Goal: Task Accomplishment & Management: Manage account settings

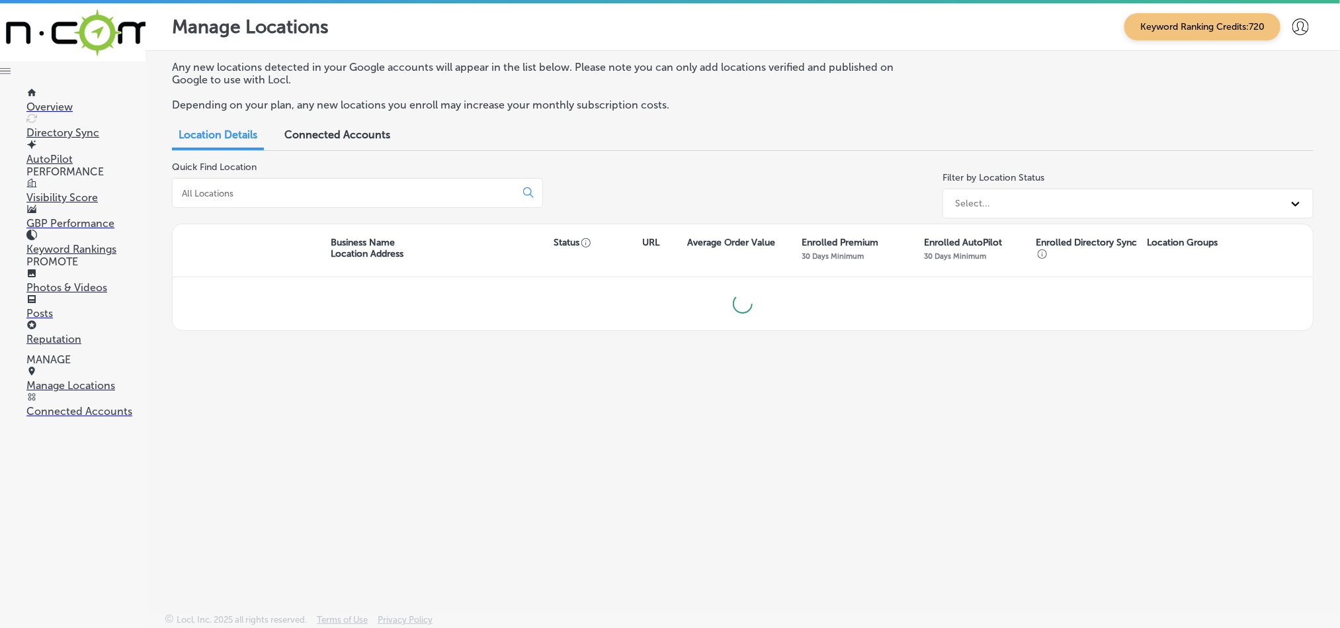
click at [294, 193] on input at bounding box center [347, 193] width 332 height 12
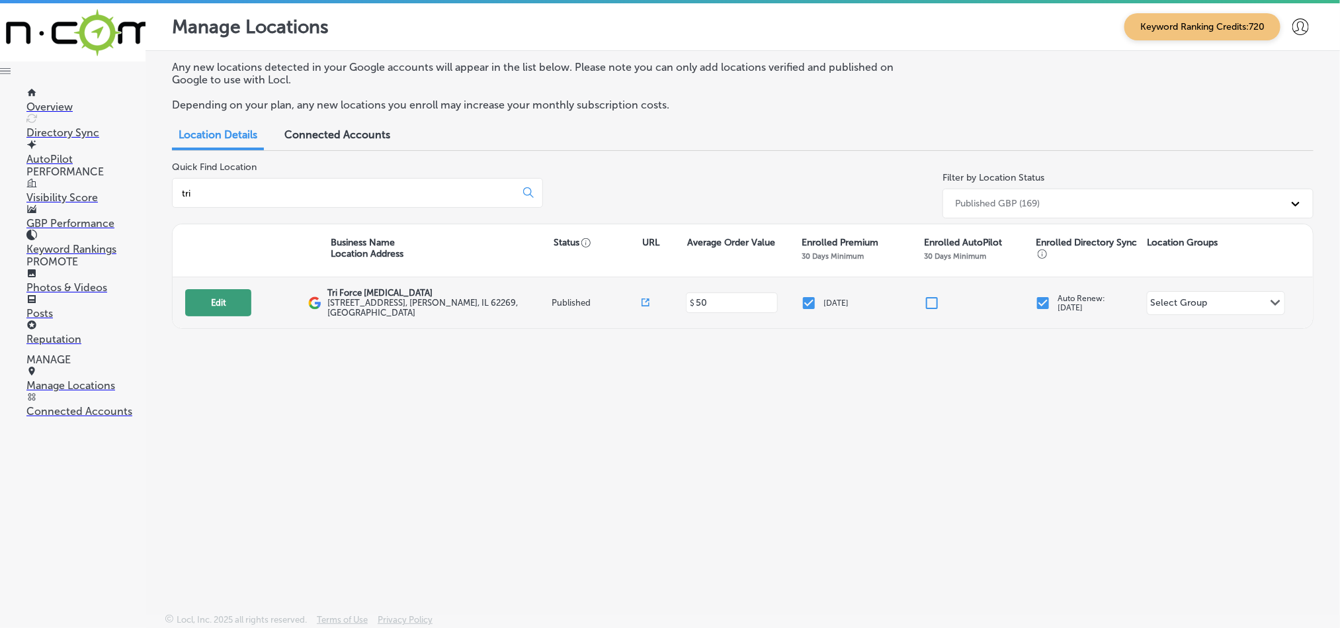
type input "tri"
click at [229, 296] on button "Edit" at bounding box center [218, 302] width 66 height 27
select select "US"
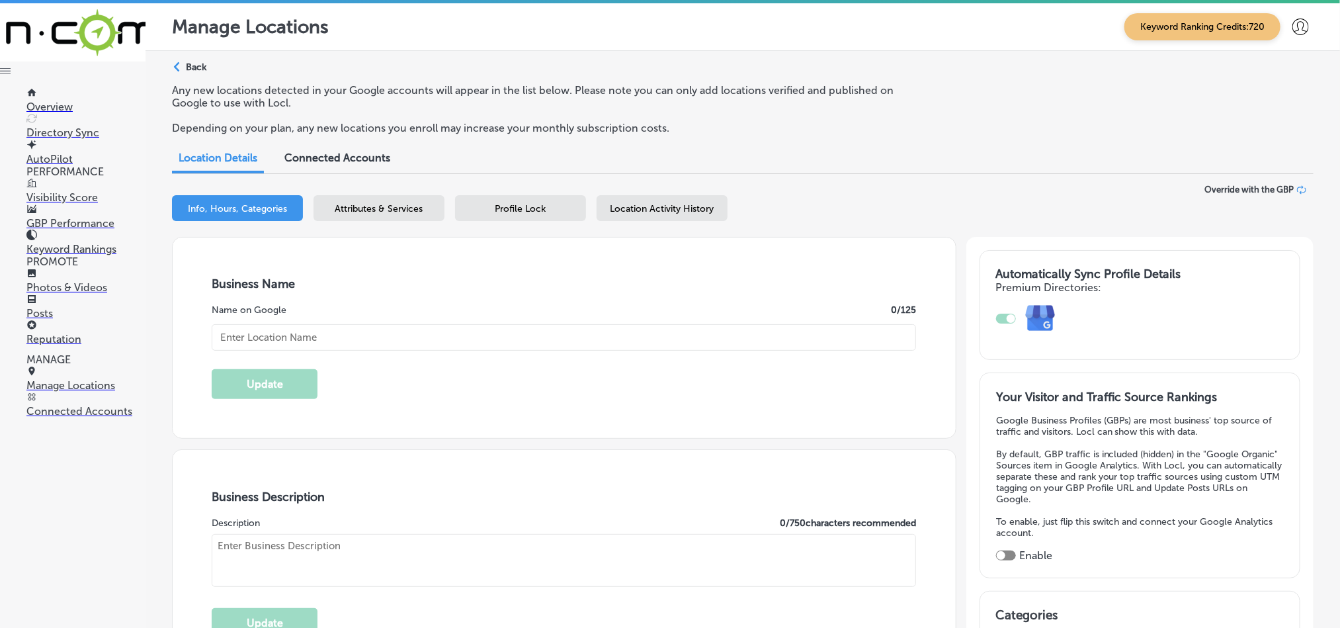
type input "Tri Force [MEDICAL_DATA]"
type textarea "Tri Force [MEDICAL_DATA] in [PERSON_NAME], [GEOGRAPHIC_DATA], provides expert c…"
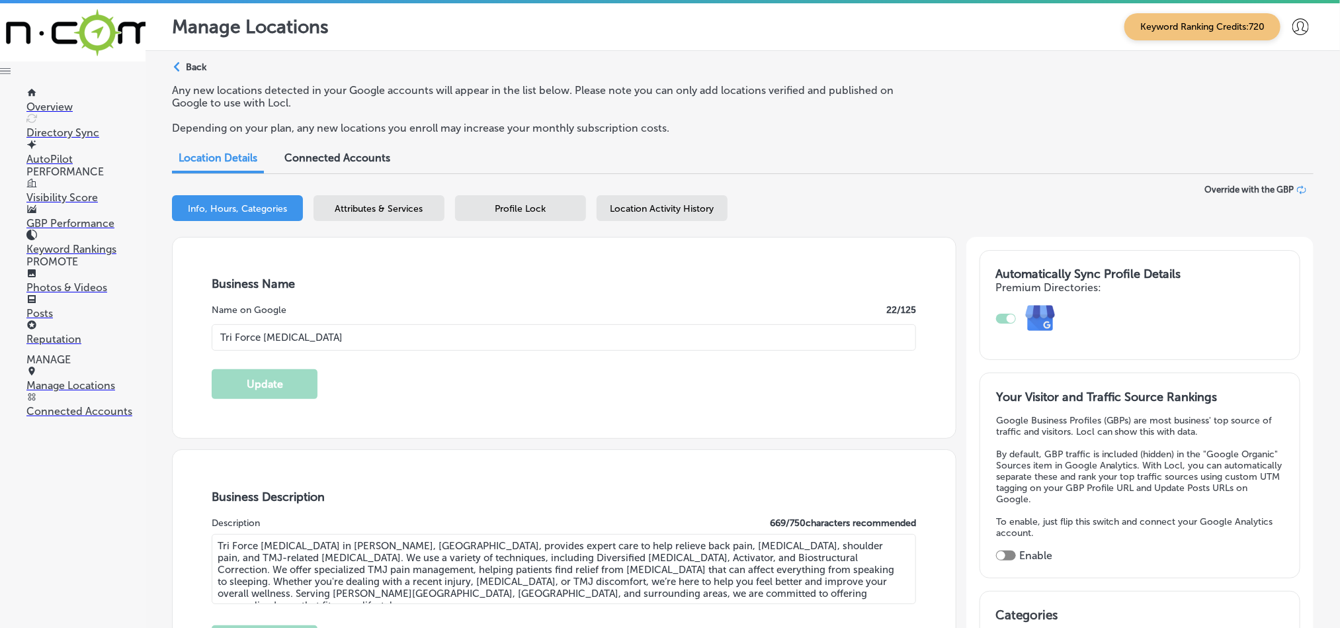
click at [71, 284] on p "Photos & Videos" at bounding box center [85, 287] width 119 height 13
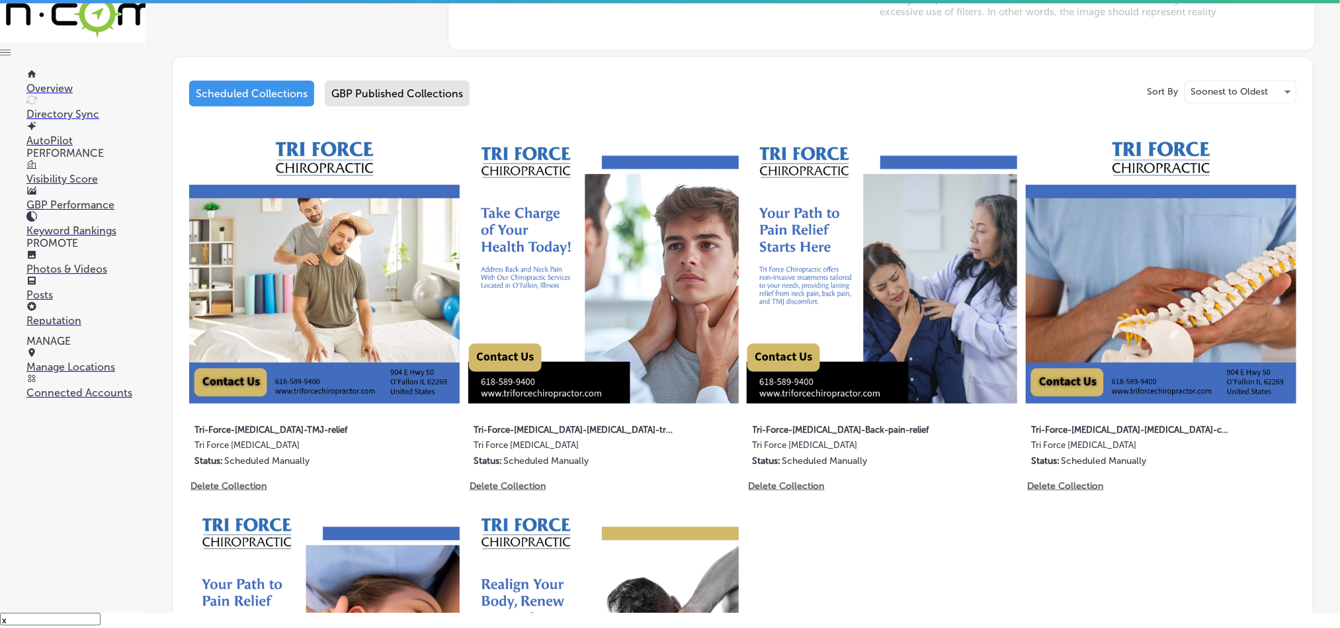
scroll to position [611, 0]
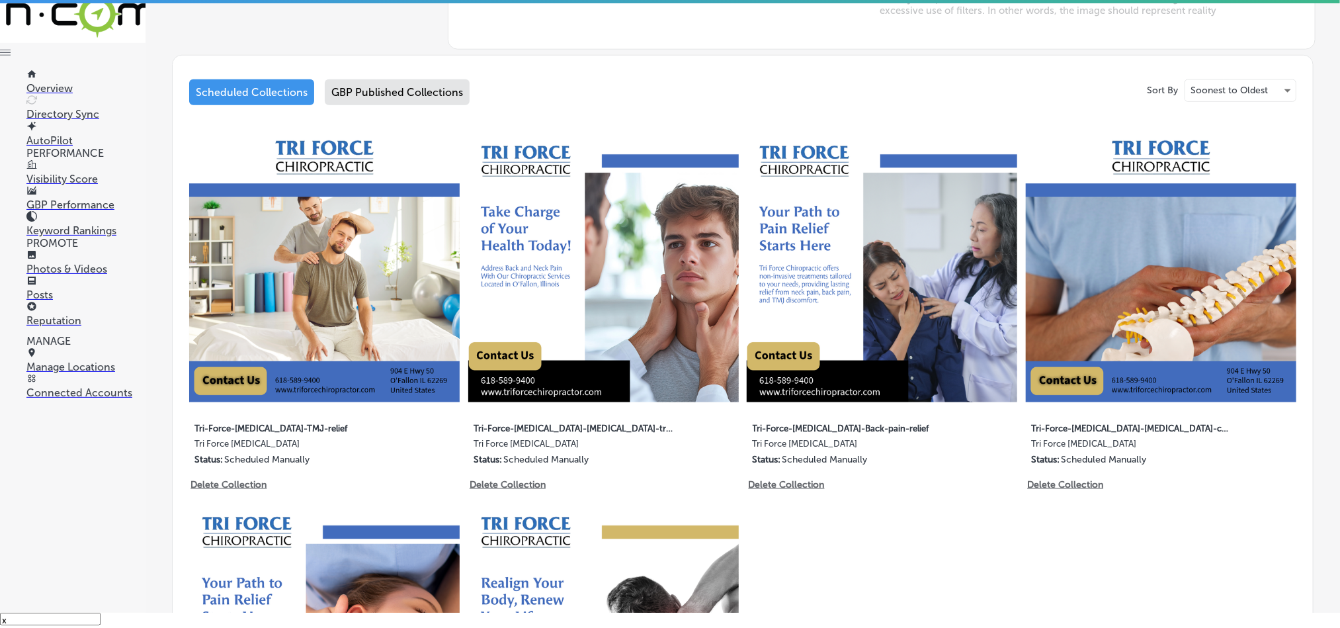
click at [378, 94] on div "GBP Published Collections" at bounding box center [397, 92] width 145 height 26
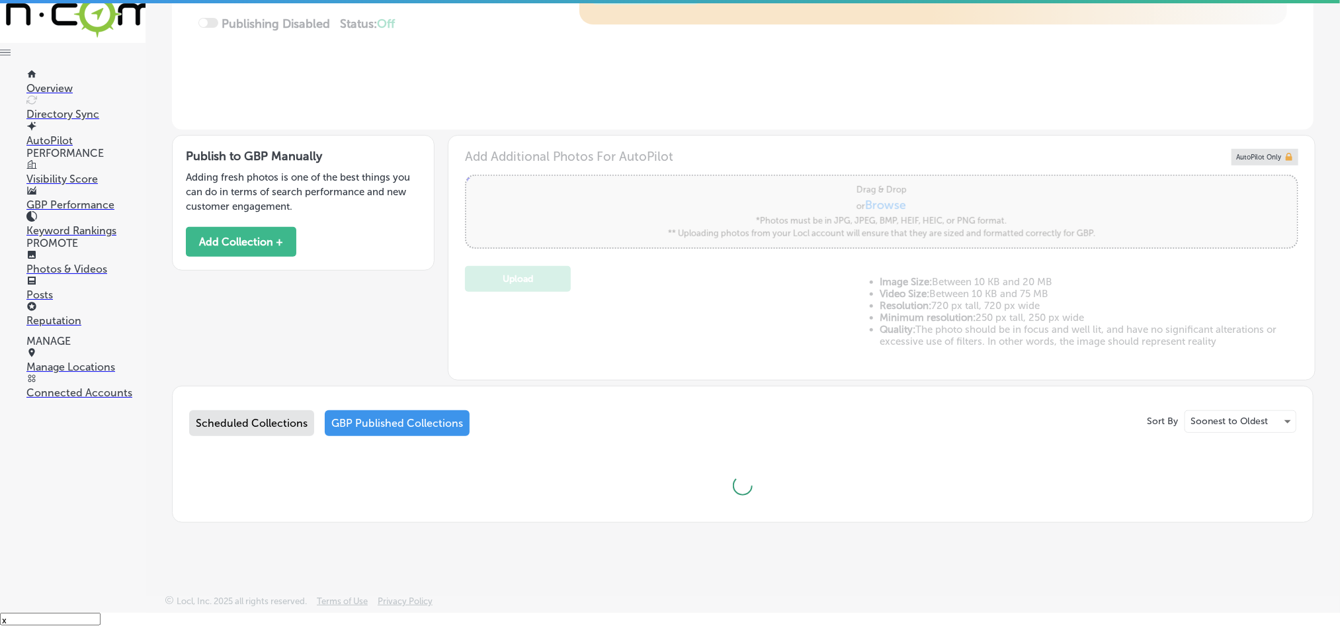
type input "5"
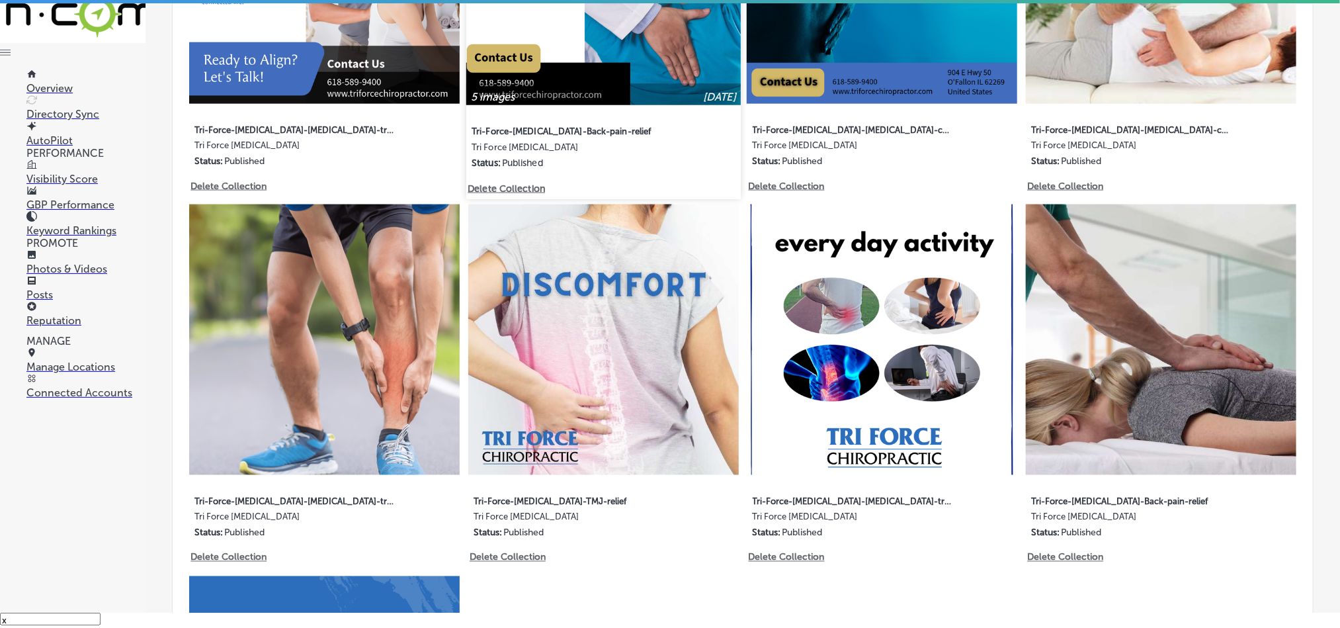
scroll to position [909, 0]
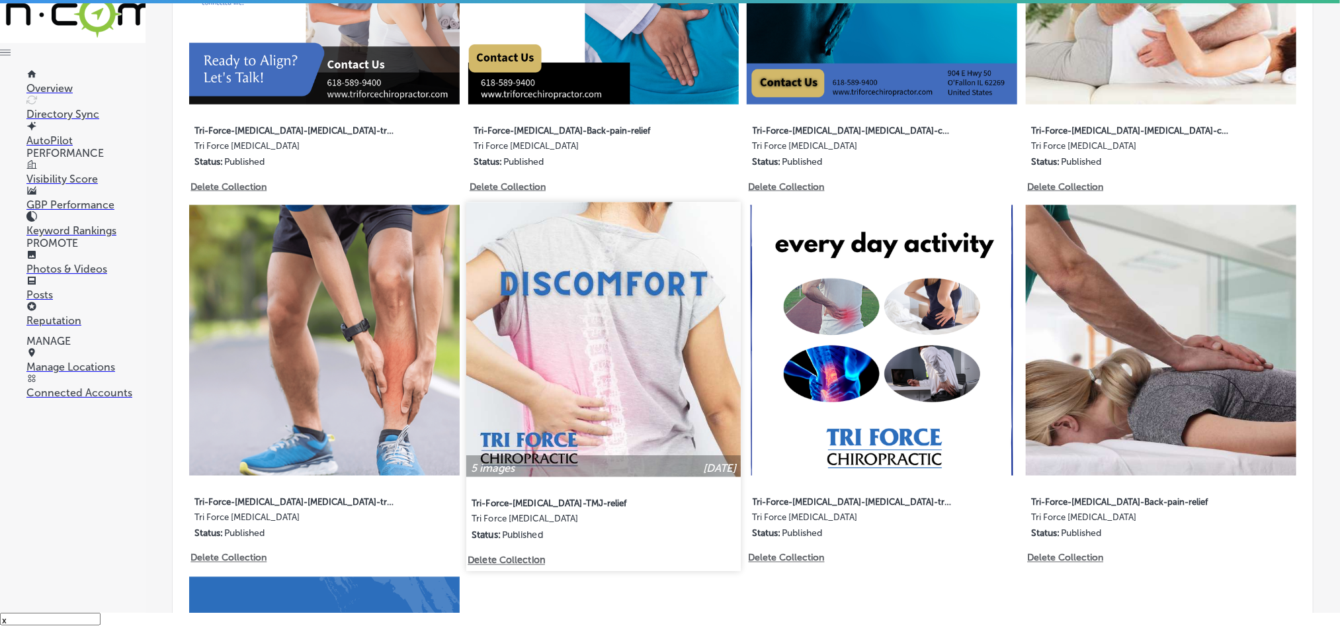
click at [634, 386] on img at bounding box center [603, 339] width 275 height 275
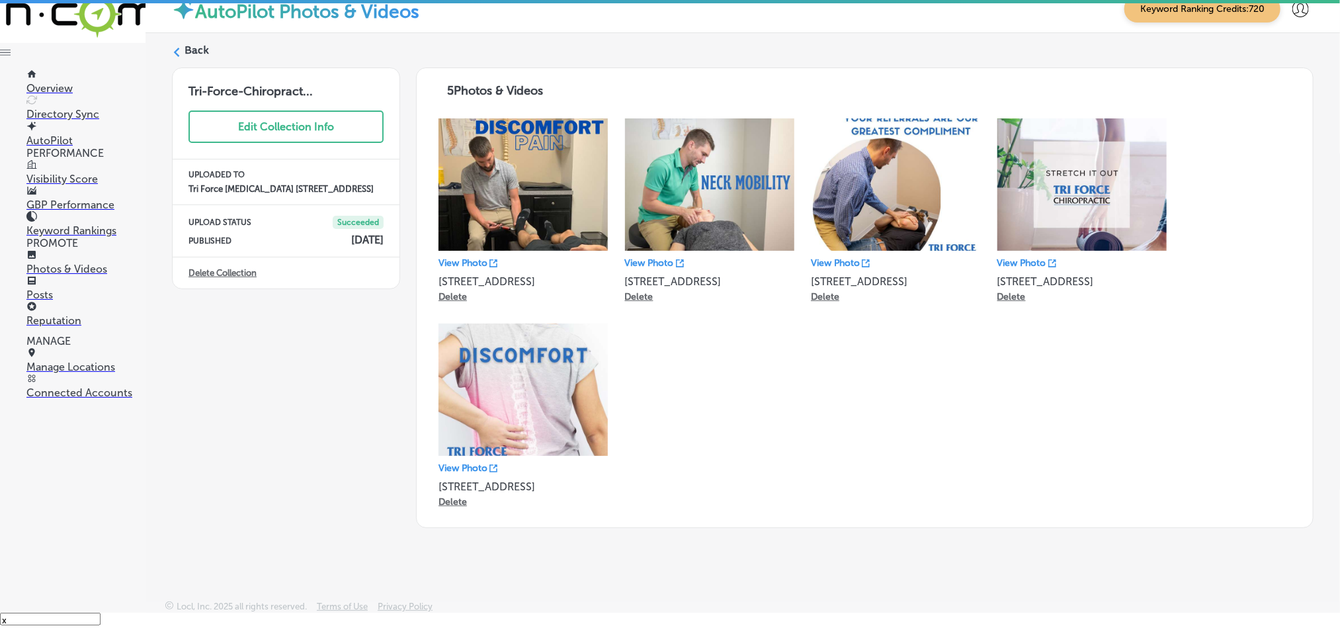
click at [199, 56] on label "Back" at bounding box center [197, 50] width 24 height 15
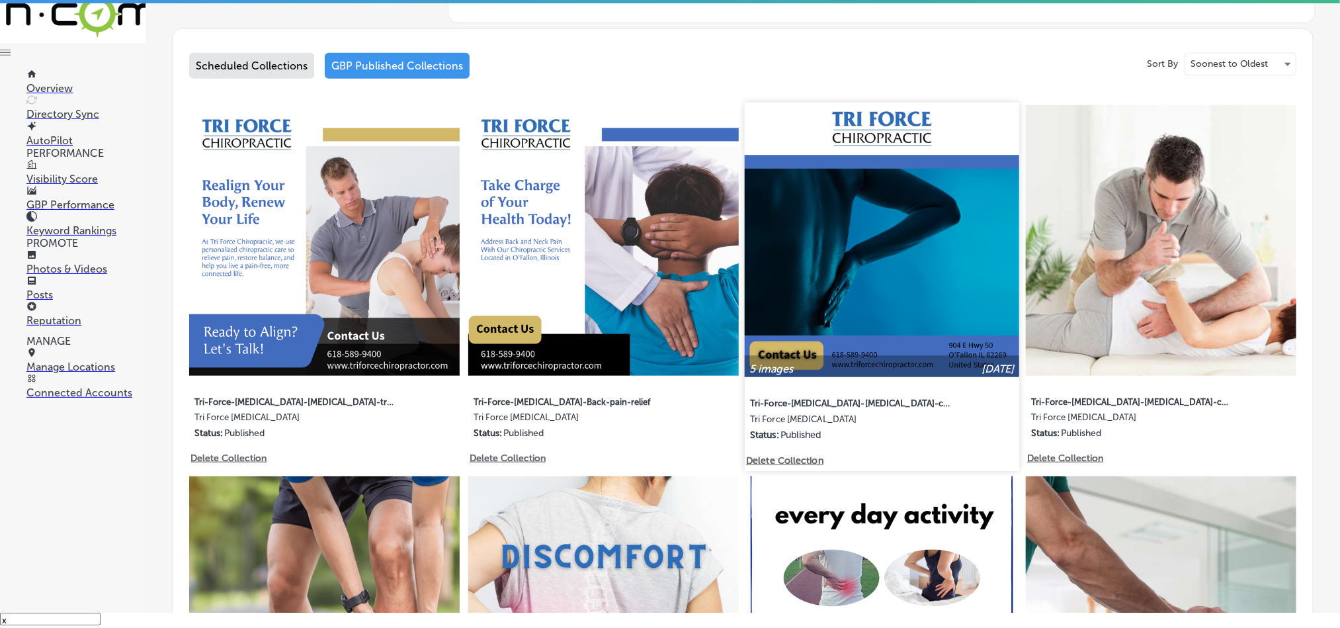
type input "5"
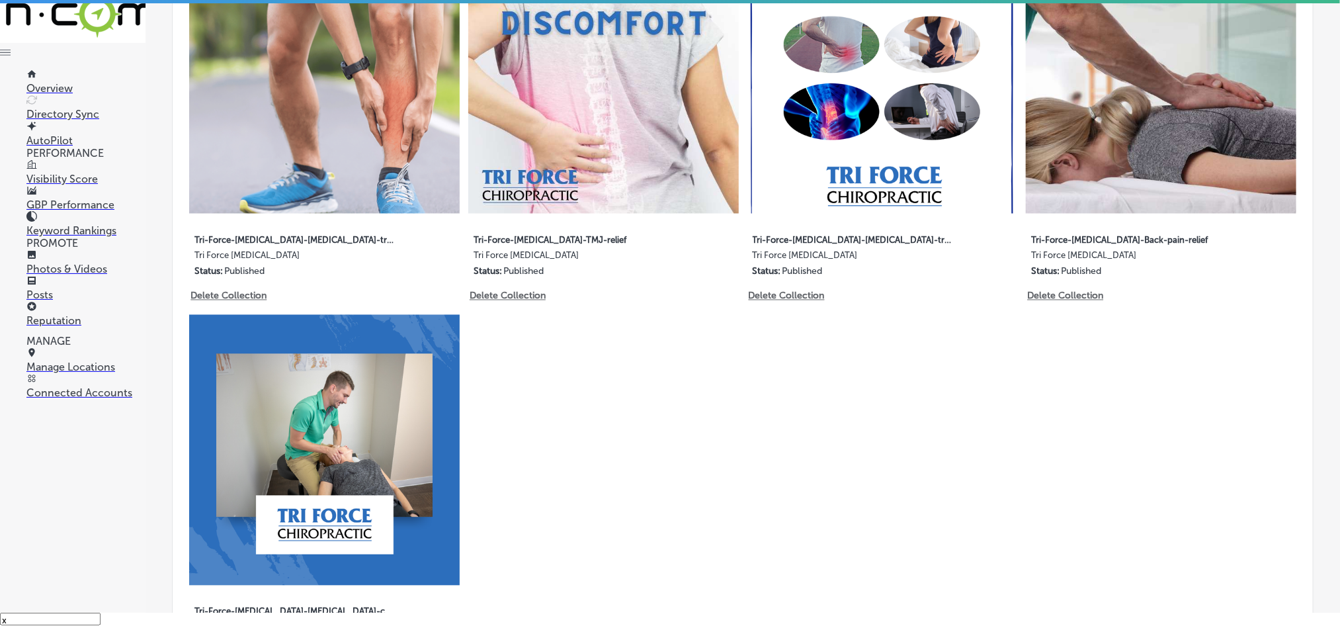
scroll to position [1191, 0]
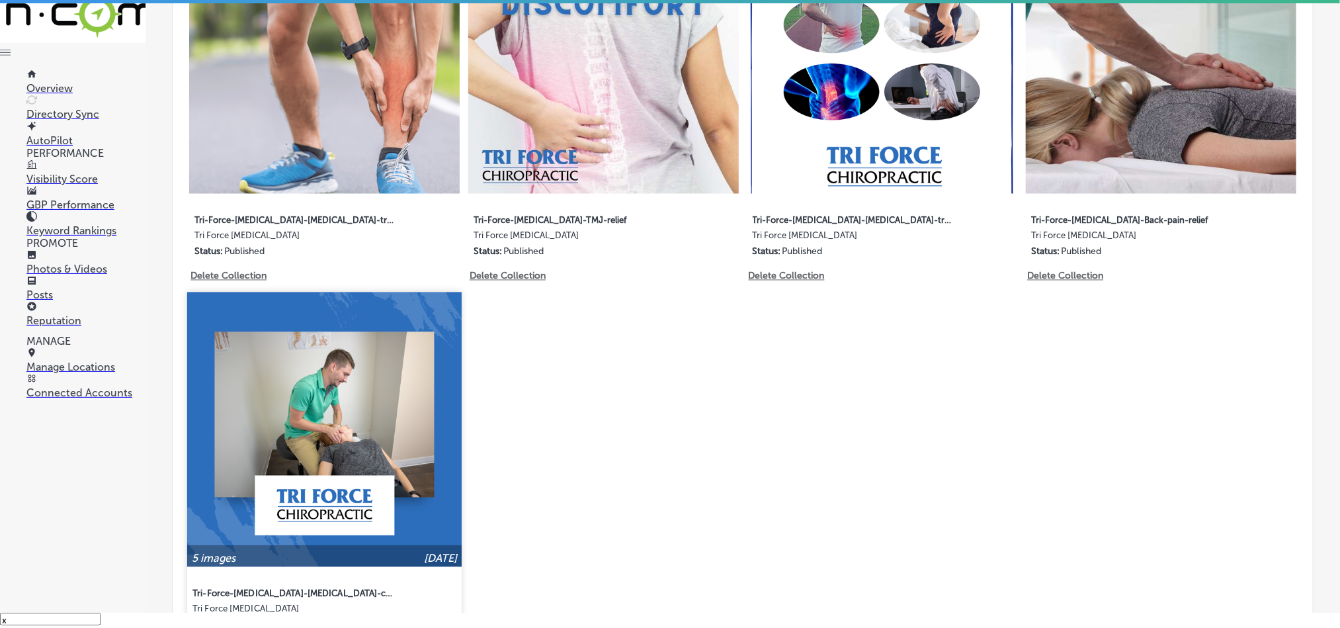
click at [373, 390] on img at bounding box center [324, 429] width 275 height 275
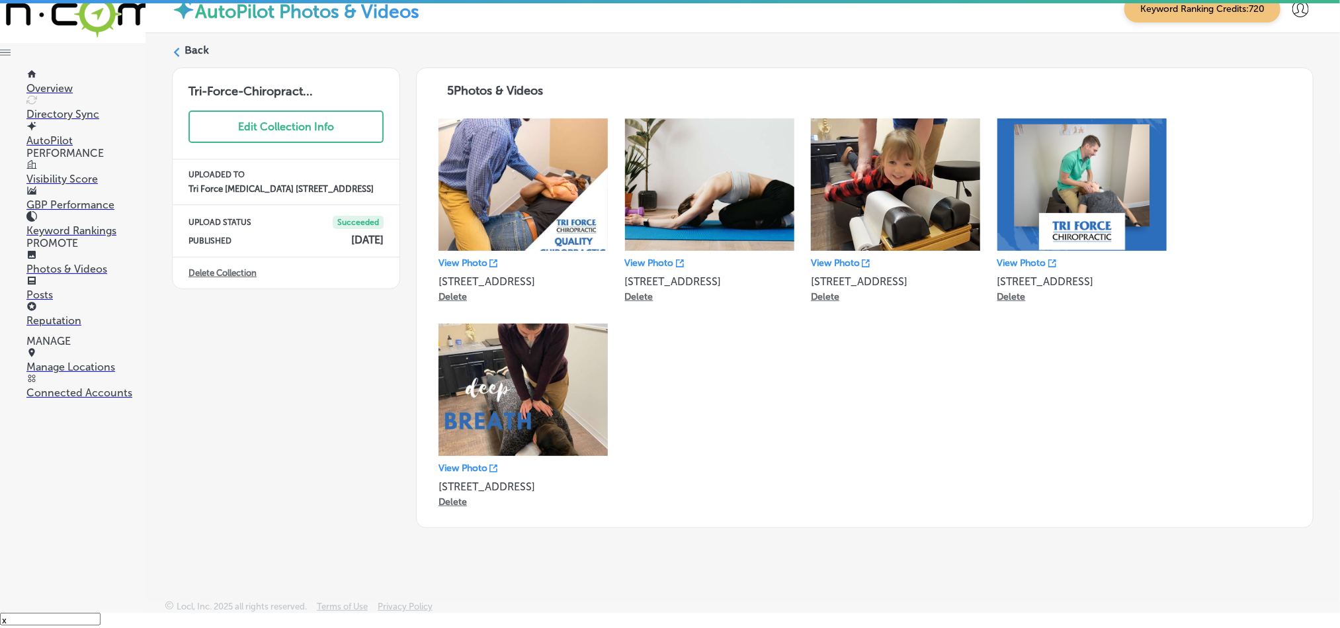
click at [202, 52] on label "Back" at bounding box center [197, 50] width 24 height 15
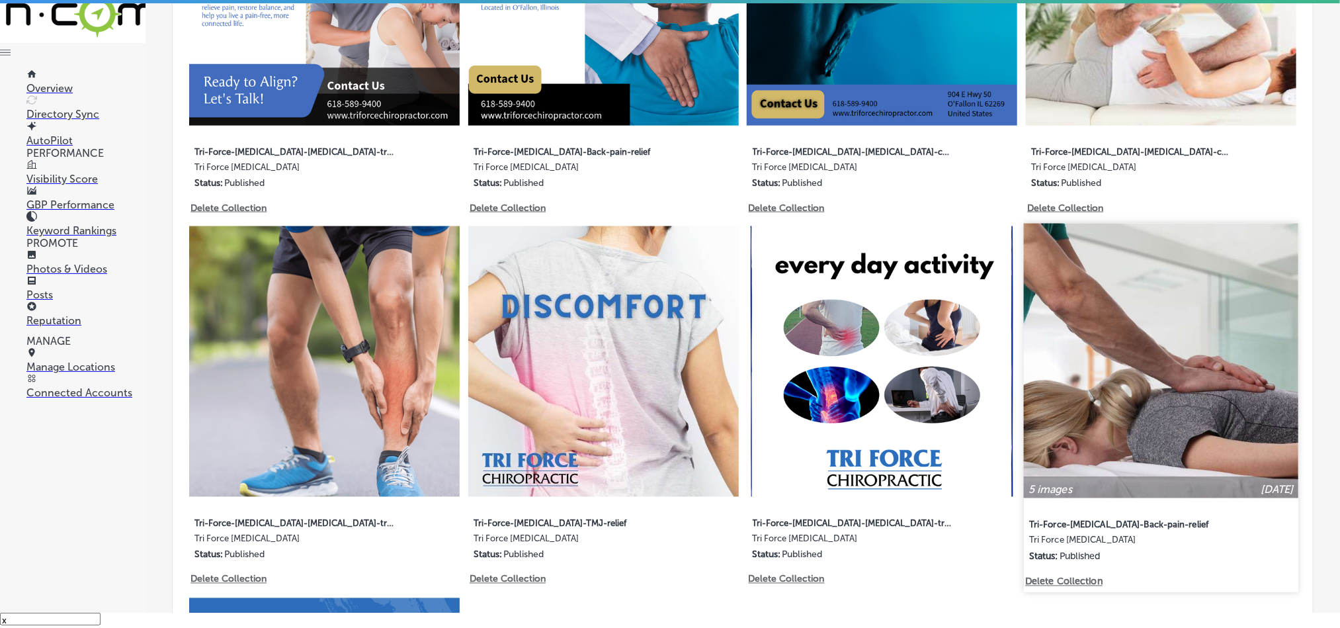
scroll to position [893, 0]
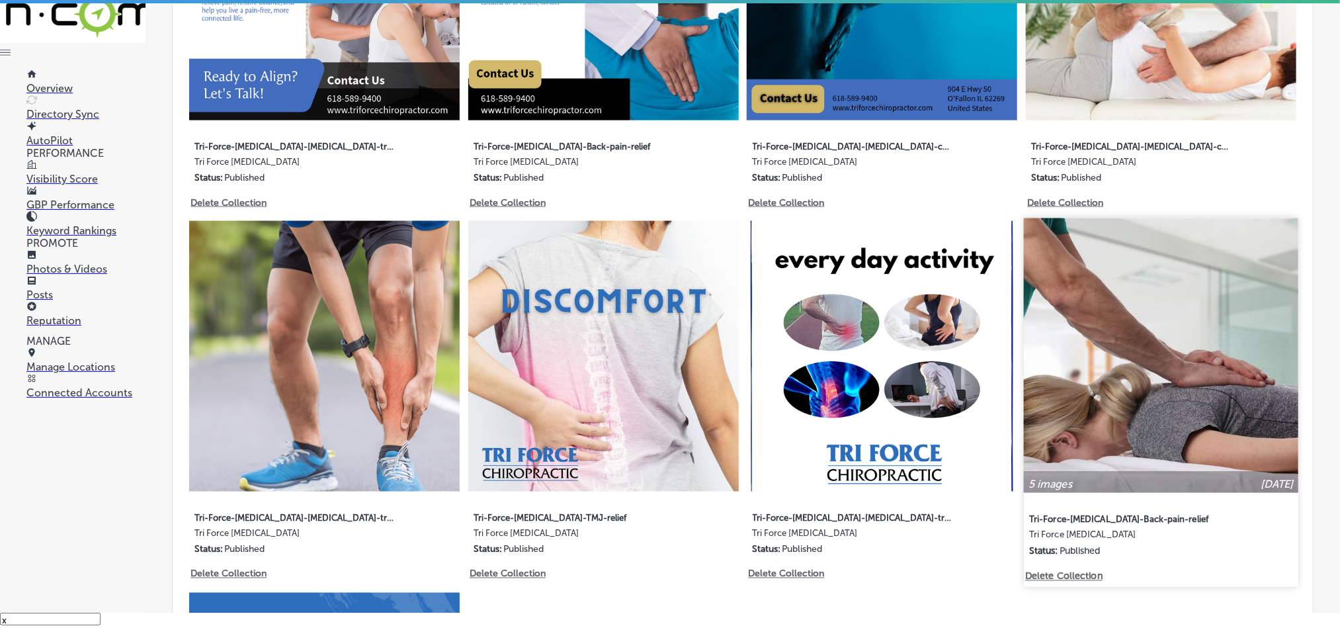
click at [1084, 373] on img at bounding box center [1161, 355] width 275 height 275
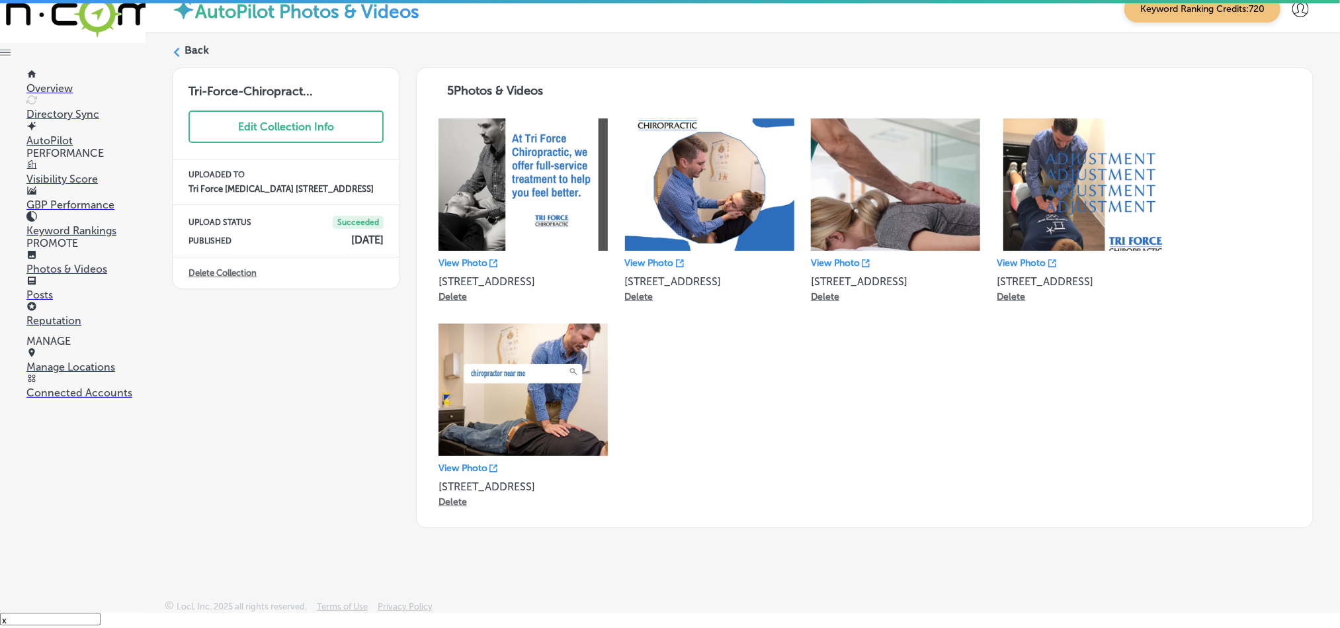
click at [197, 50] on label "Back" at bounding box center [197, 50] width 24 height 15
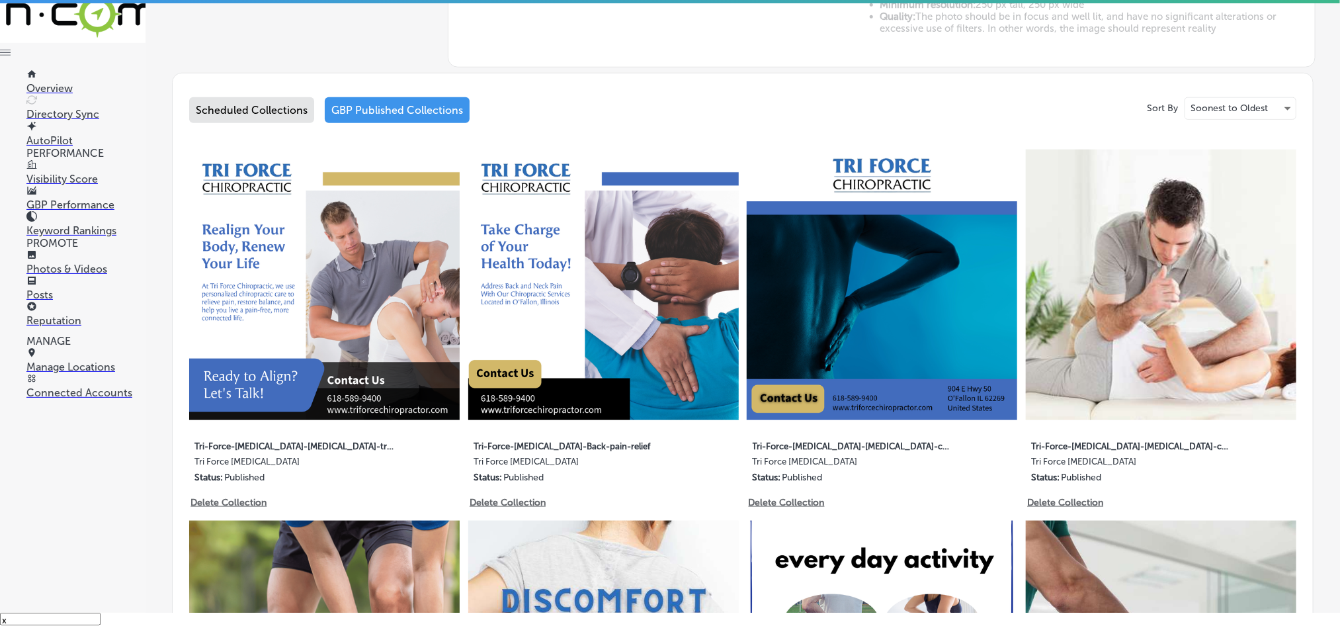
scroll to position [595, 0]
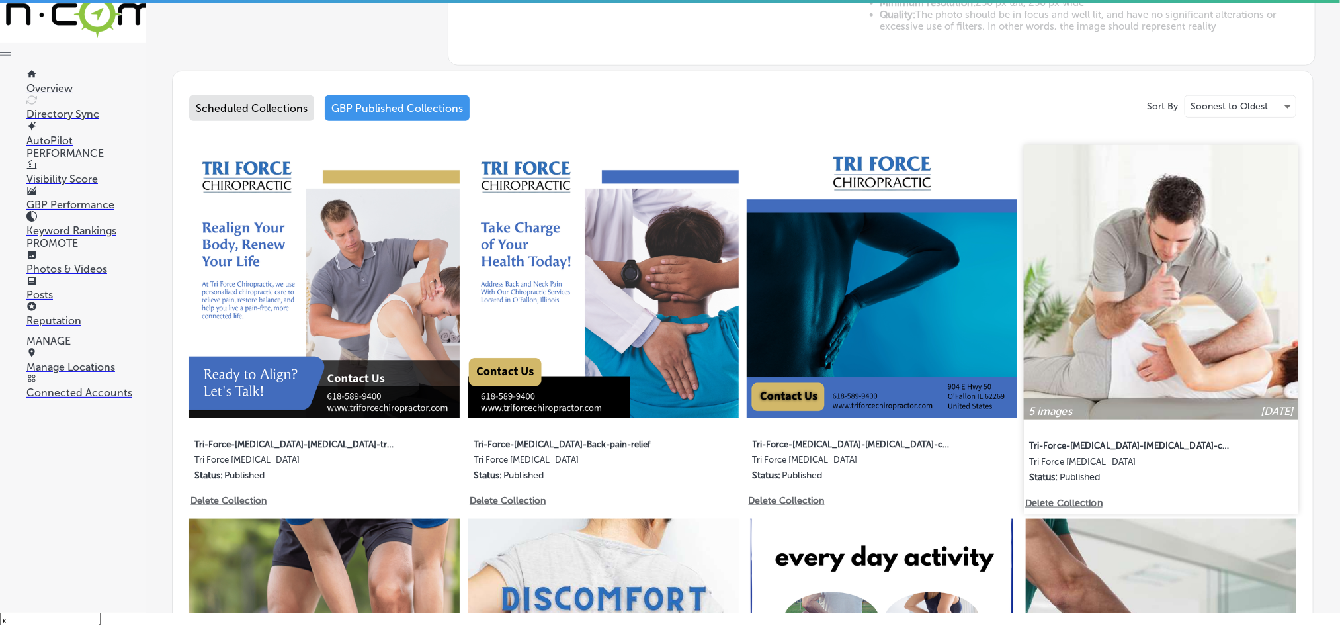
type input "5"
click at [1151, 288] on img at bounding box center [1161, 282] width 275 height 275
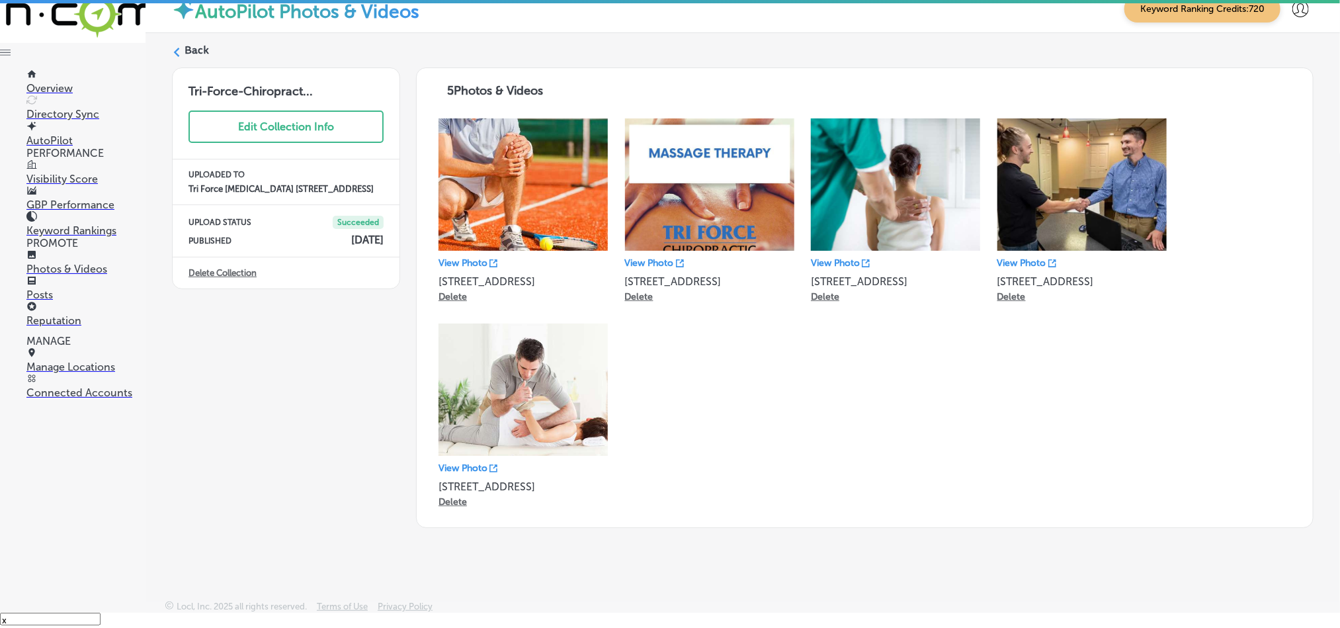
click at [193, 50] on label "Back" at bounding box center [197, 50] width 24 height 15
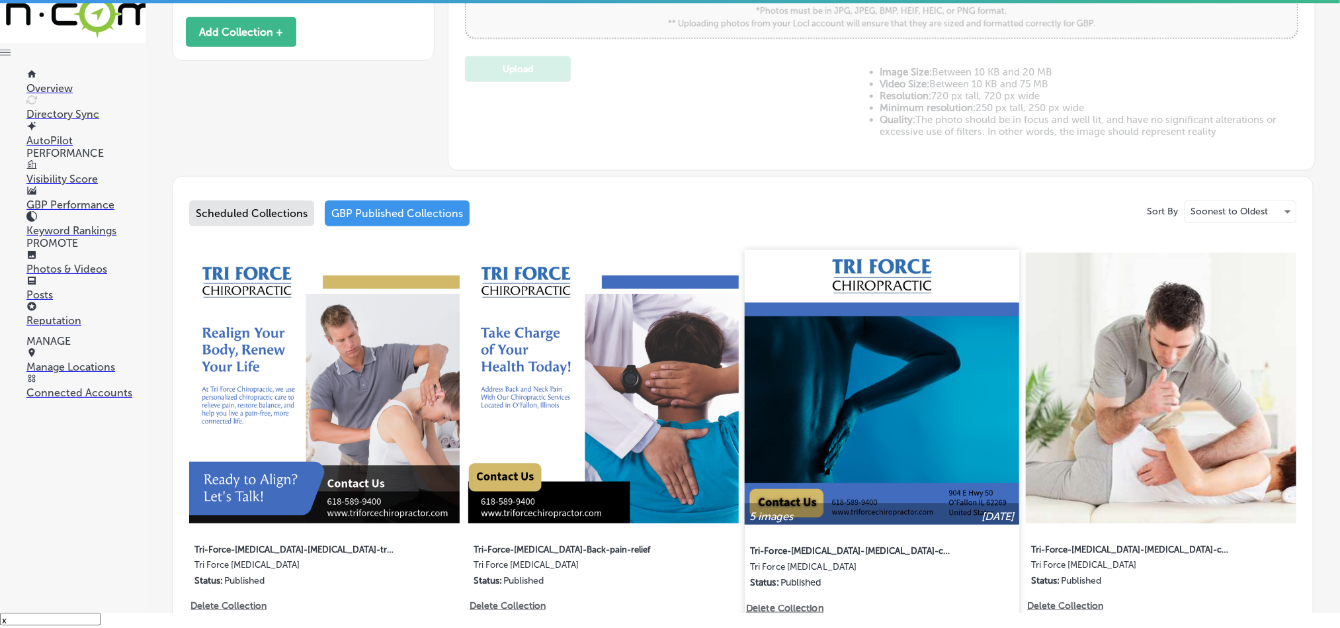
type input "5"
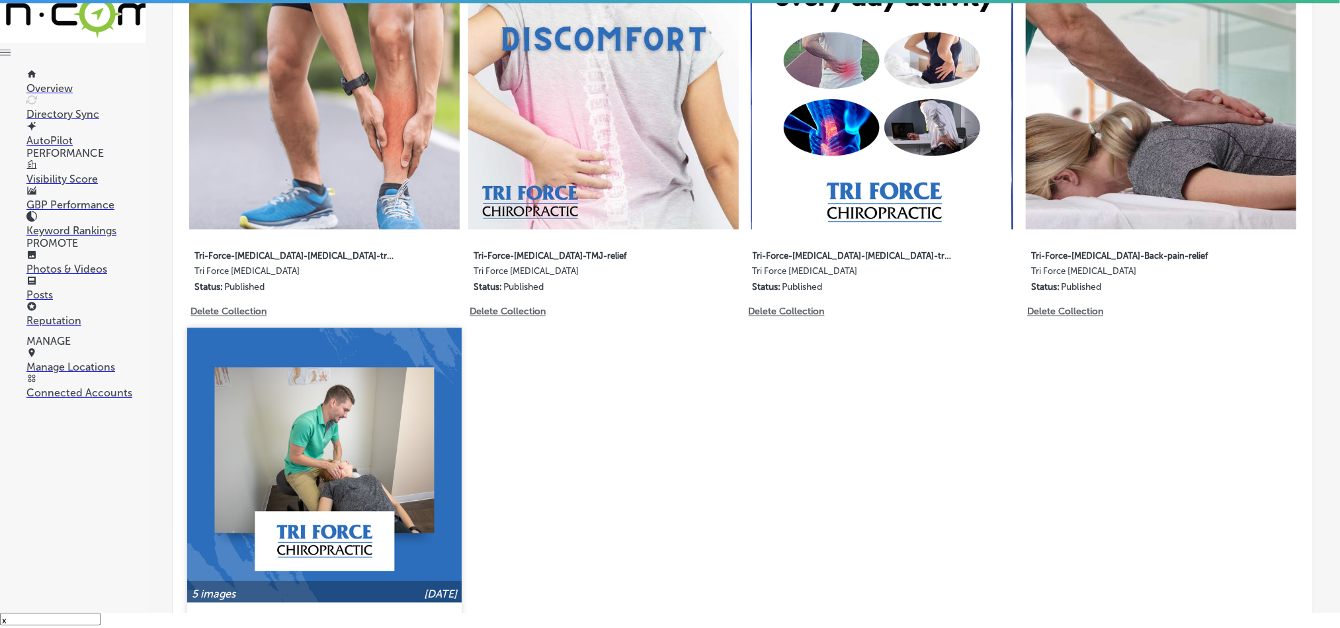
scroll to position [1158, 0]
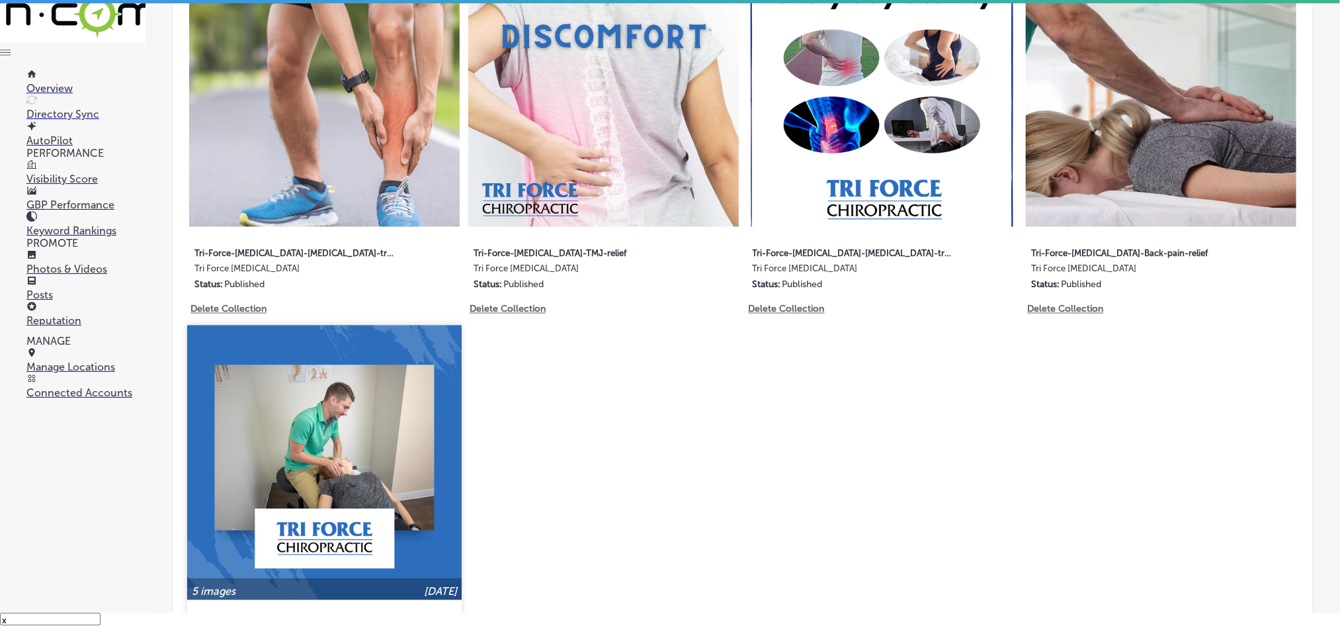
click at [383, 464] on img at bounding box center [324, 463] width 275 height 275
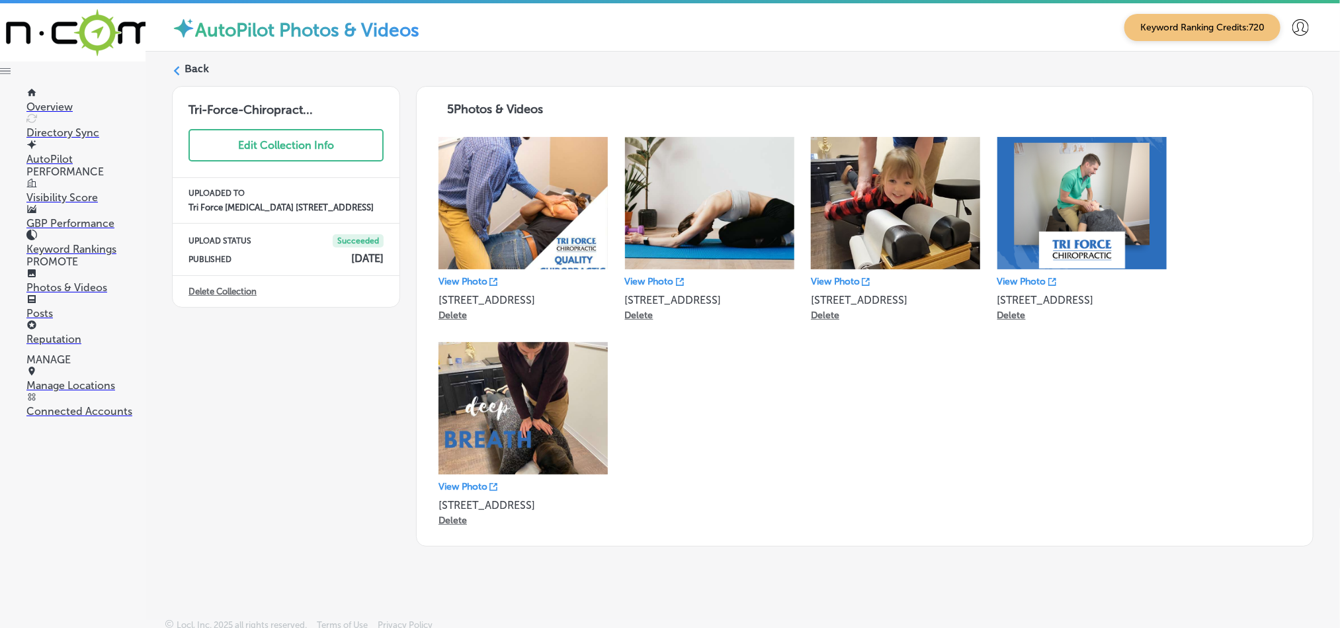
click at [179, 66] on icon at bounding box center [176, 70] width 9 height 9
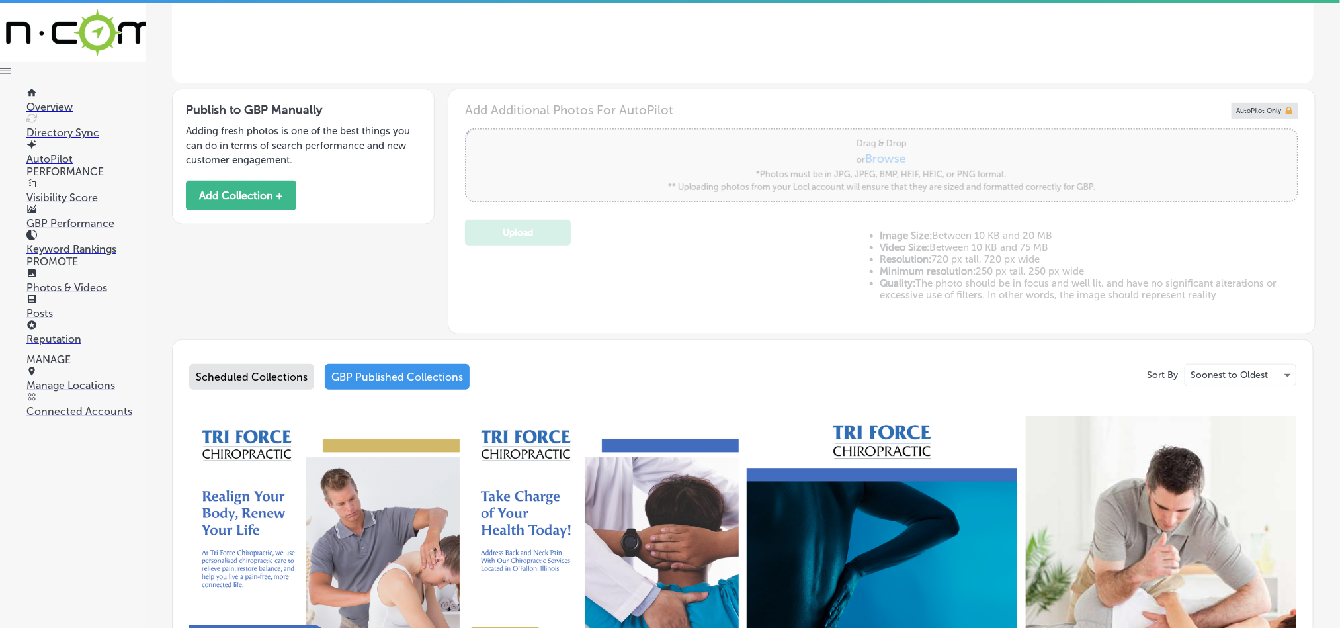
type input "5"
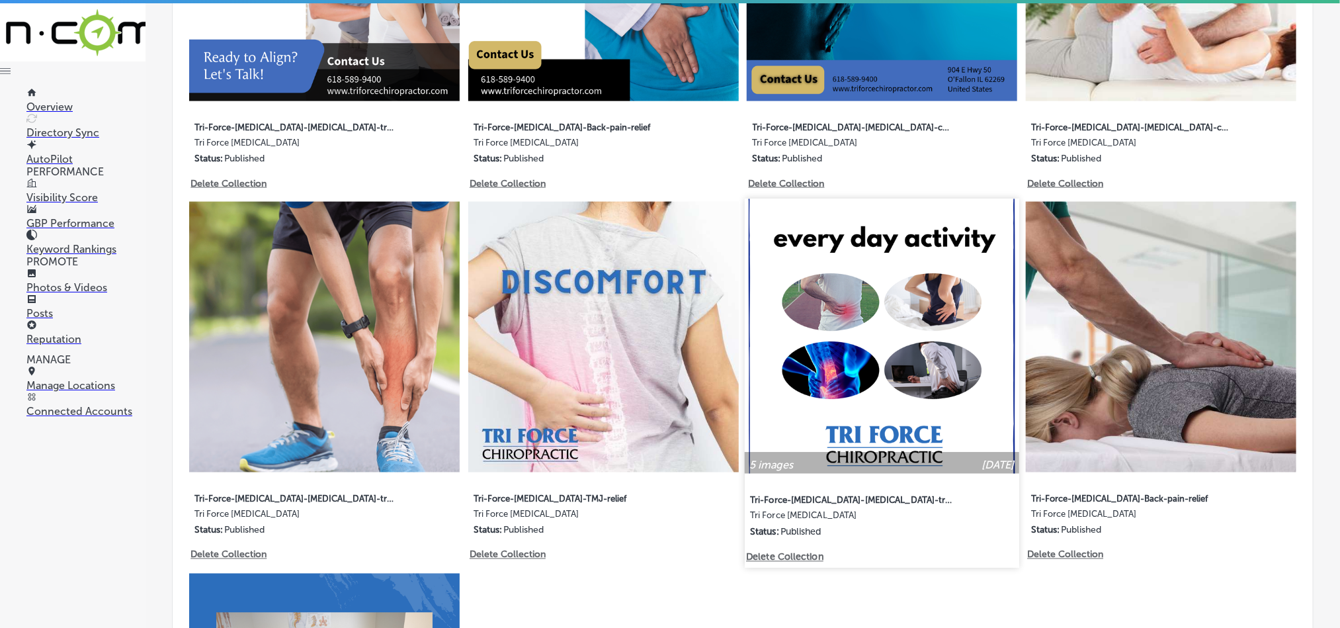
scroll to position [959, 0]
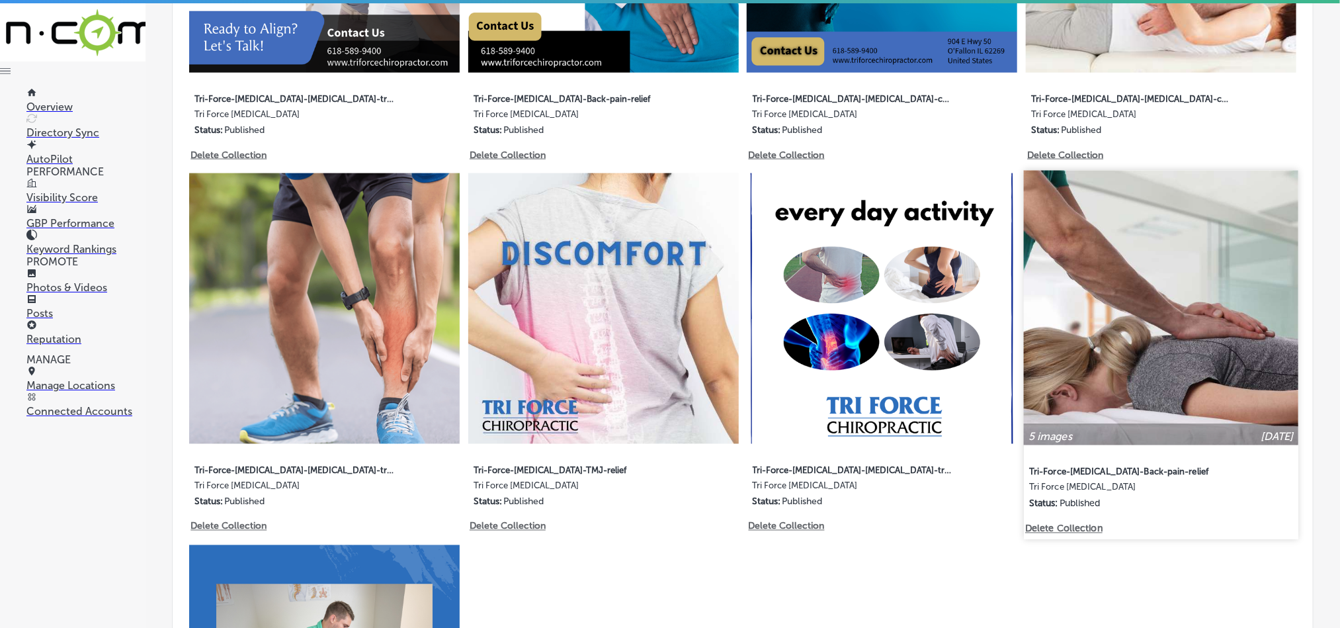
click at [1082, 387] on img at bounding box center [1161, 308] width 275 height 275
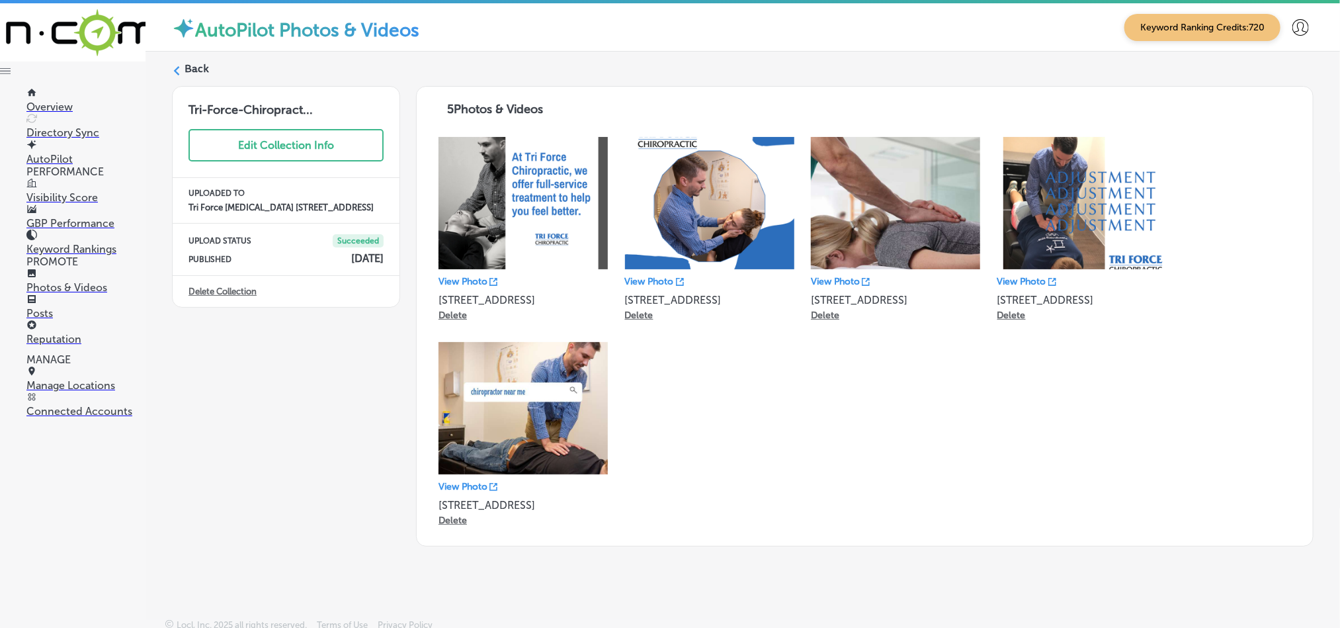
click at [185, 65] on label "Back" at bounding box center [197, 69] width 24 height 15
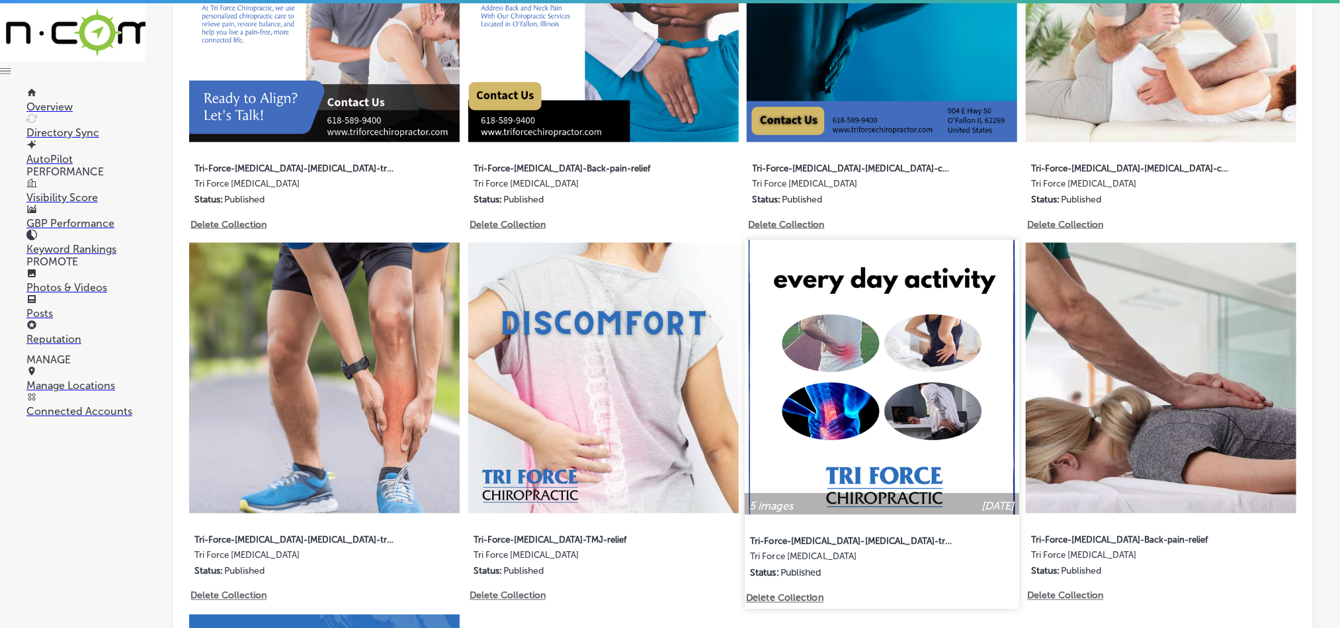
type input "5"
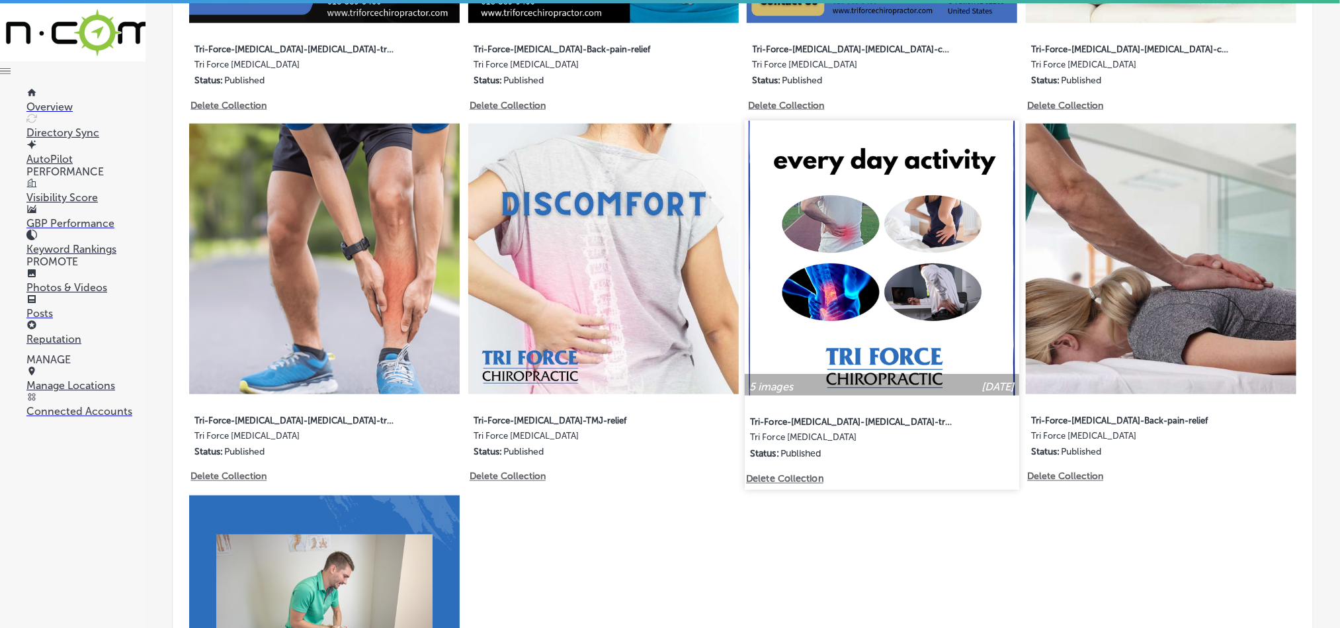
scroll to position [1025, 0]
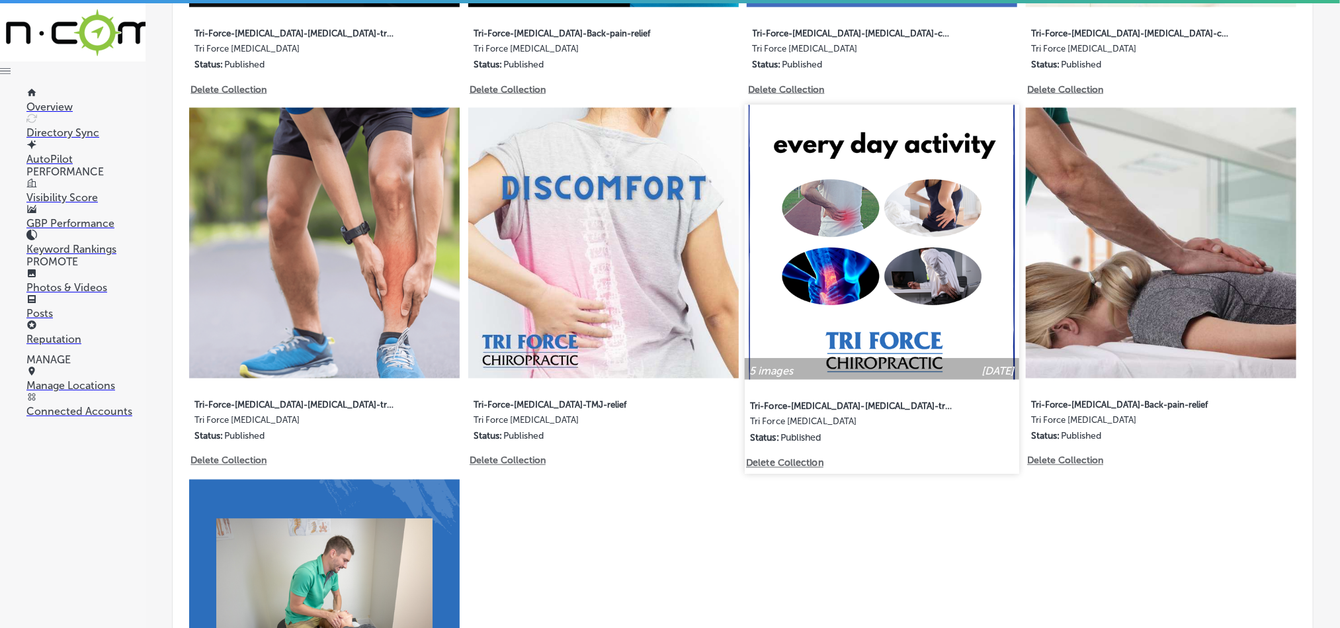
click at [851, 252] on img at bounding box center [882, 242] width 275 height 275
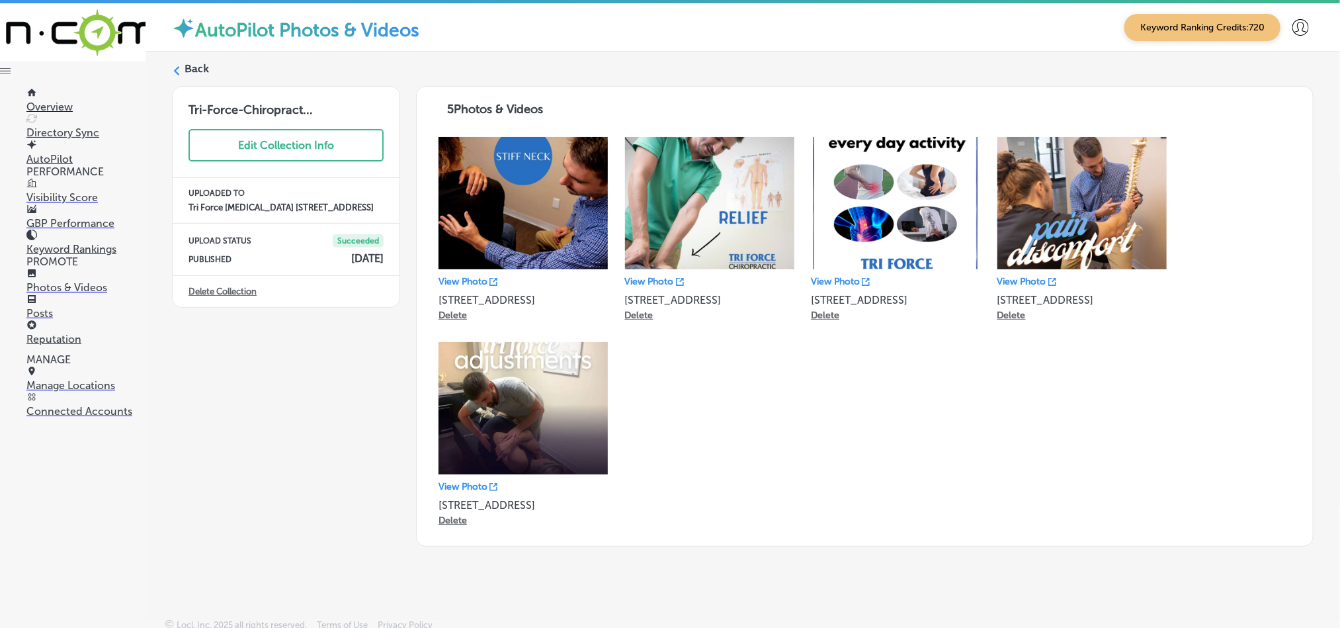
click at [189, 73] on label "Back" at bounding box center [197, 69] width 24 height 15
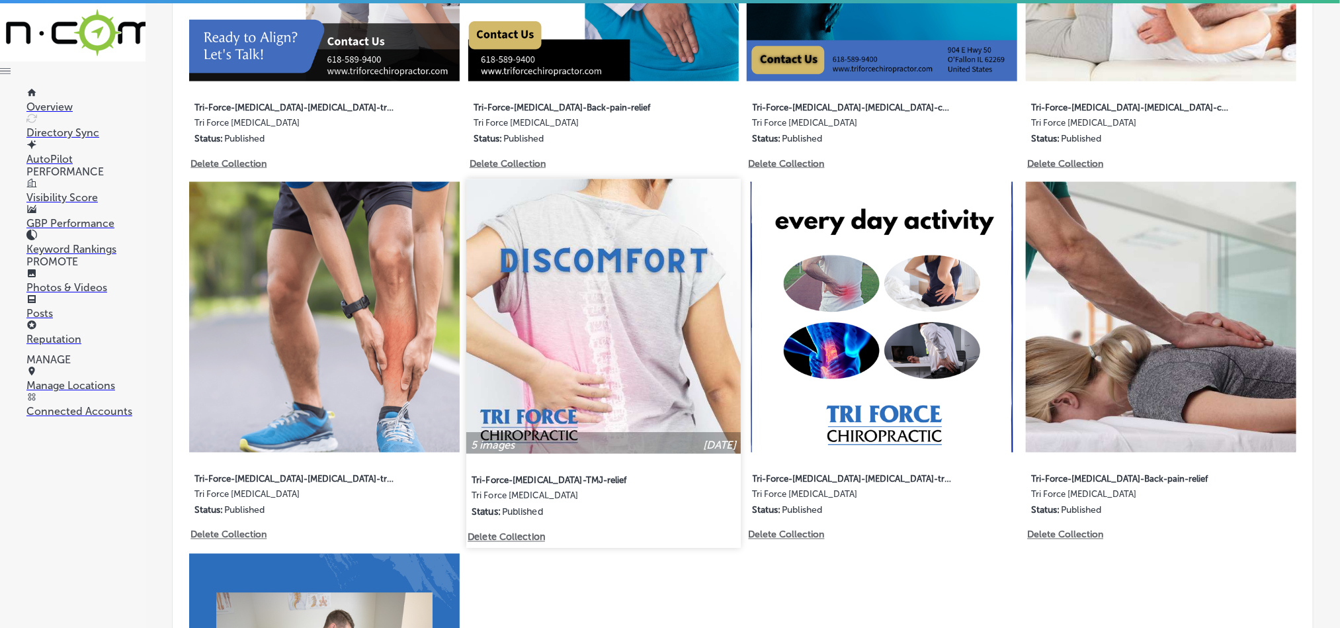
scroll to position [959, 0]
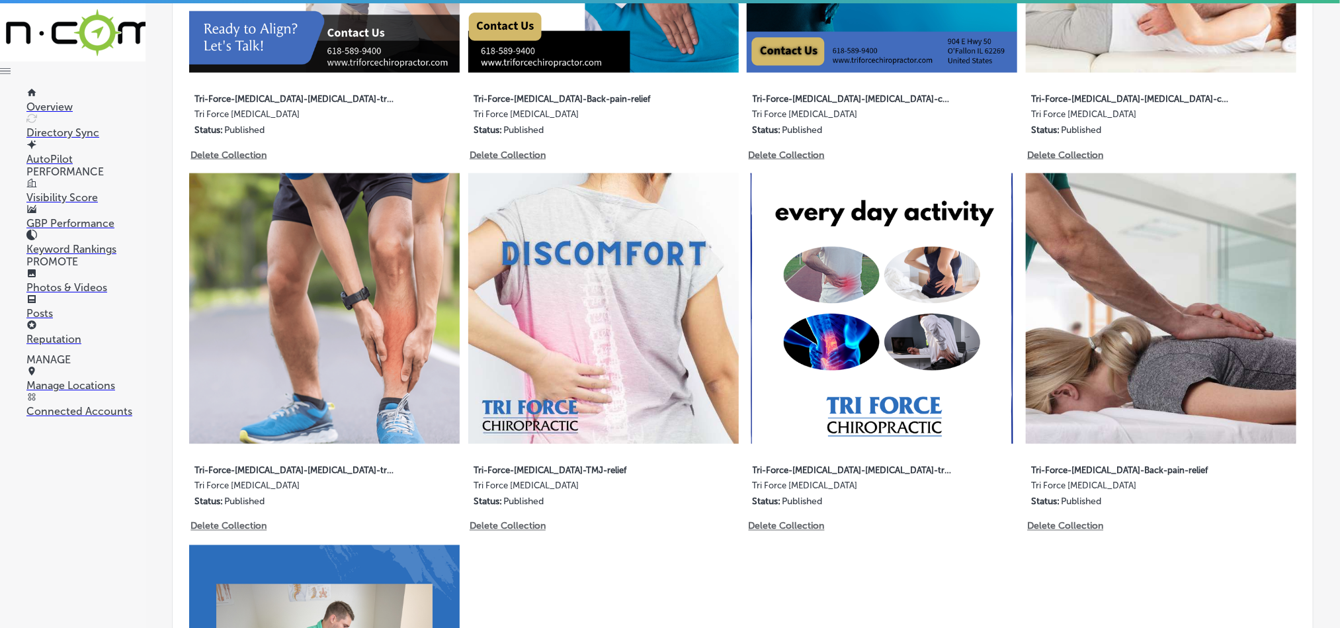
type input "5"
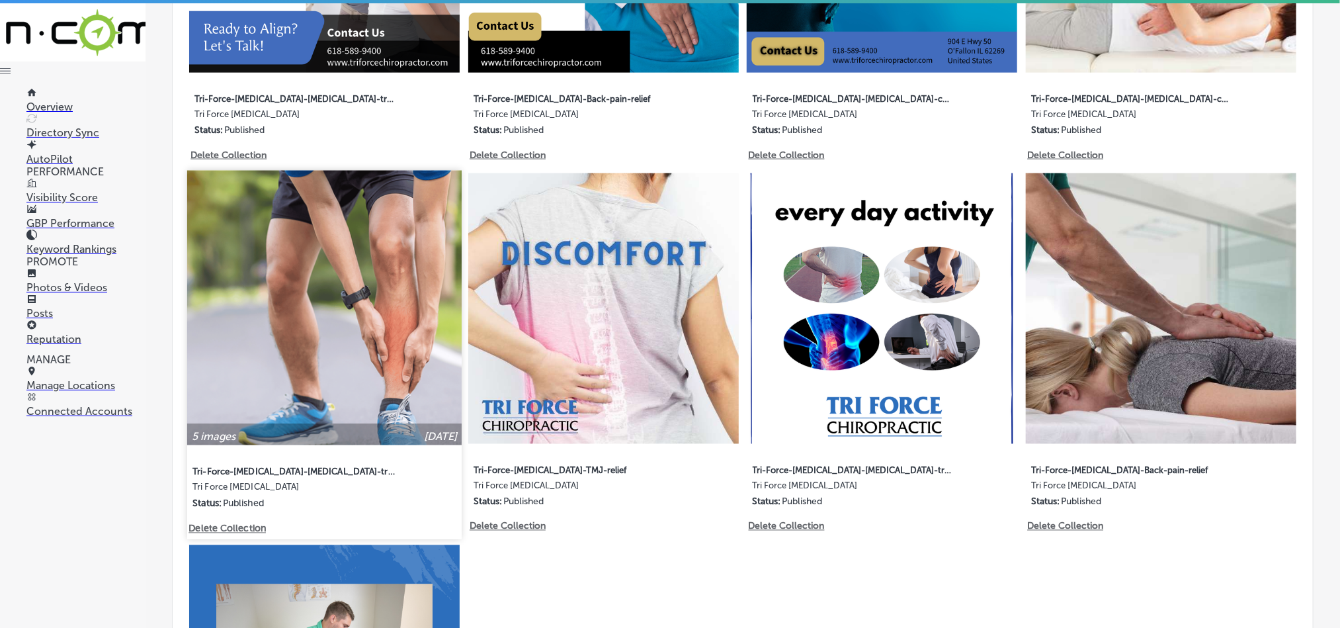
click at [337, 347] on img at bounding box center [324, 308] width 275 height 275
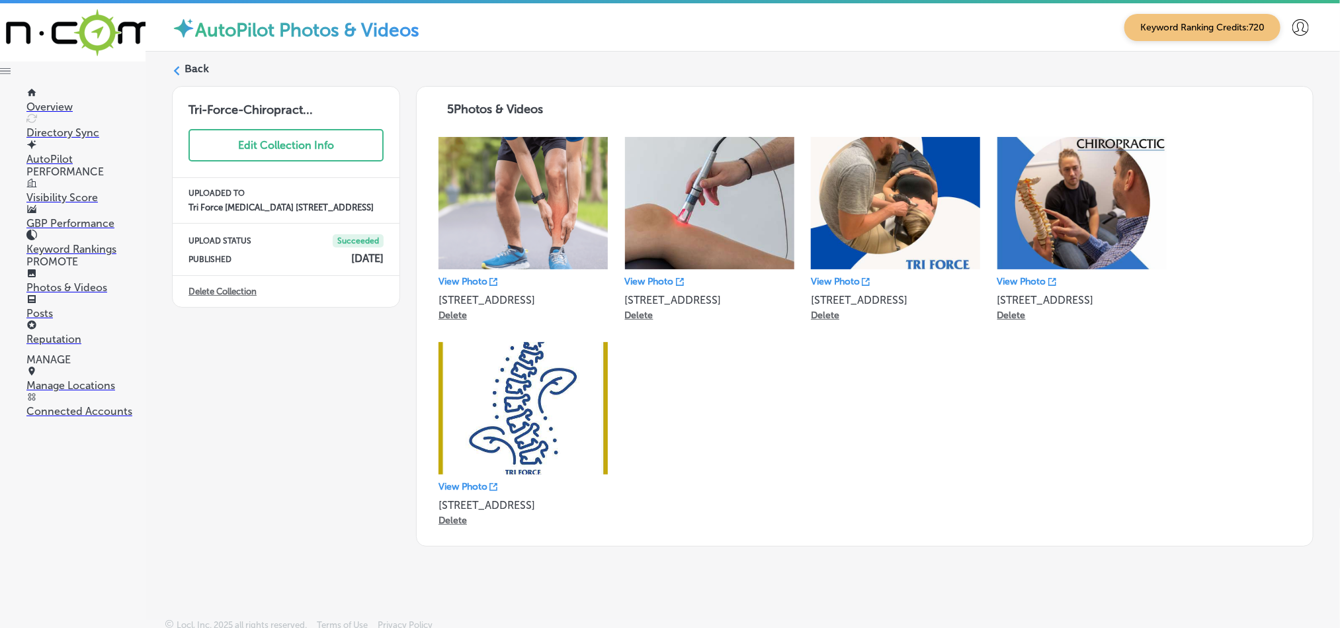
click at [187, 65] on label "Back" at bounding box center [197, 69] width 24 height 15
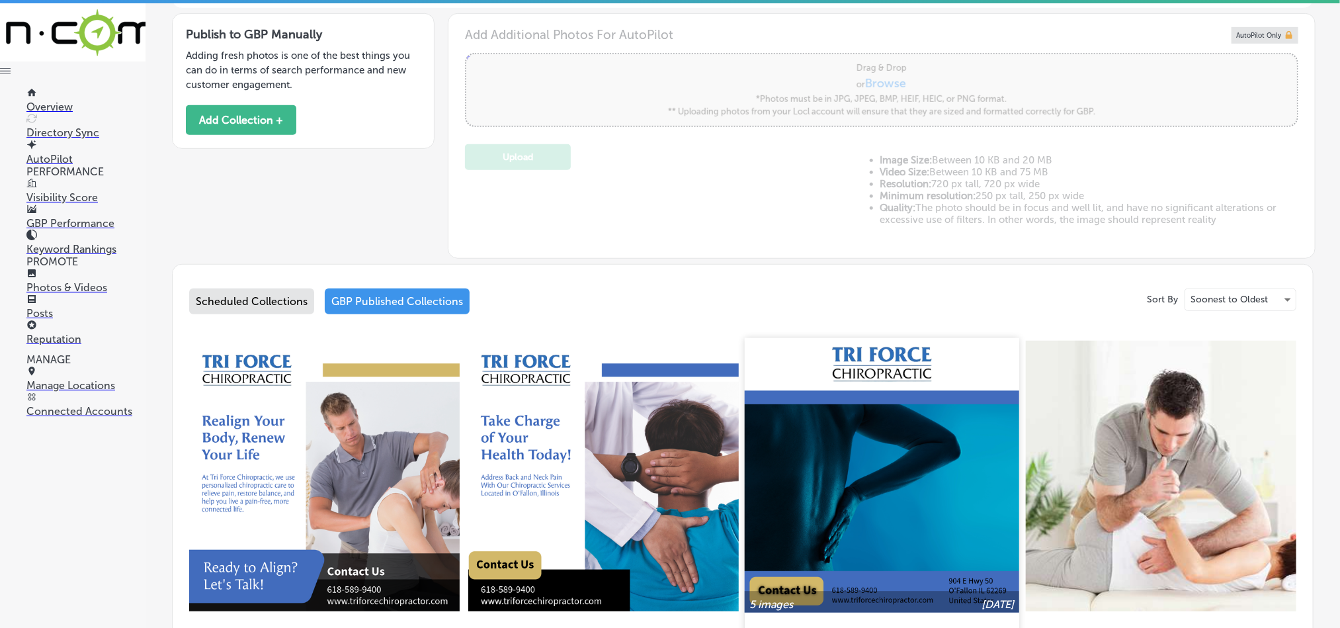
scroll to position [562, 0]
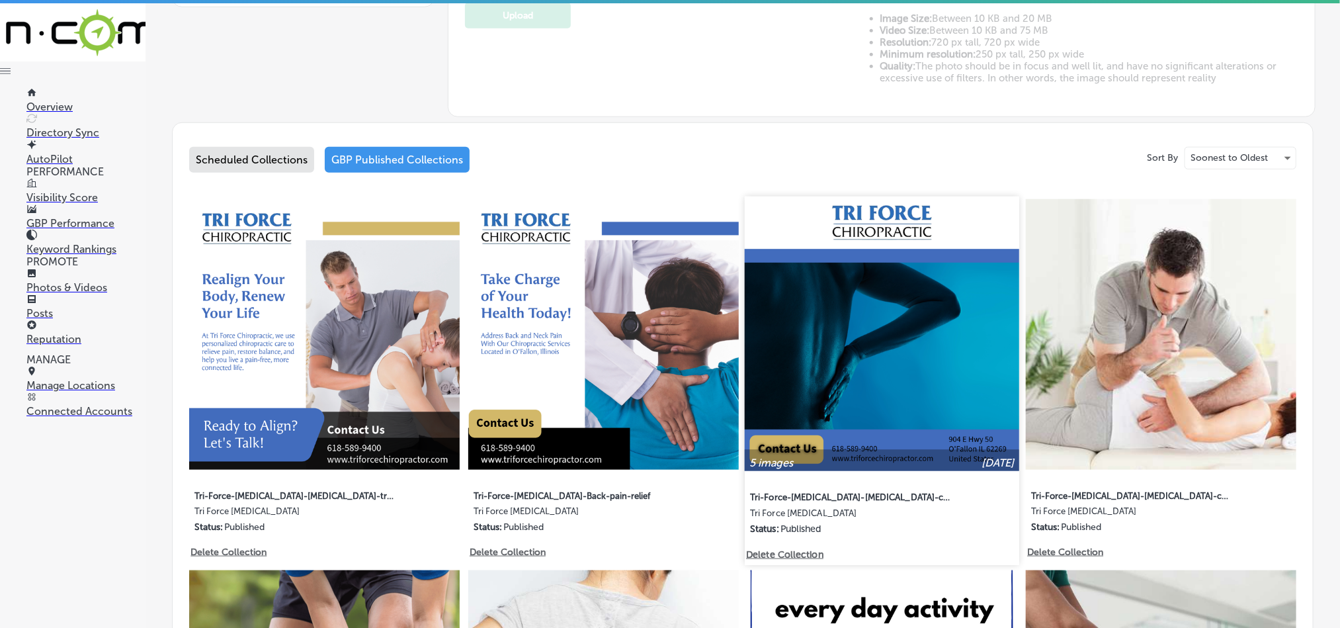
type input "5"
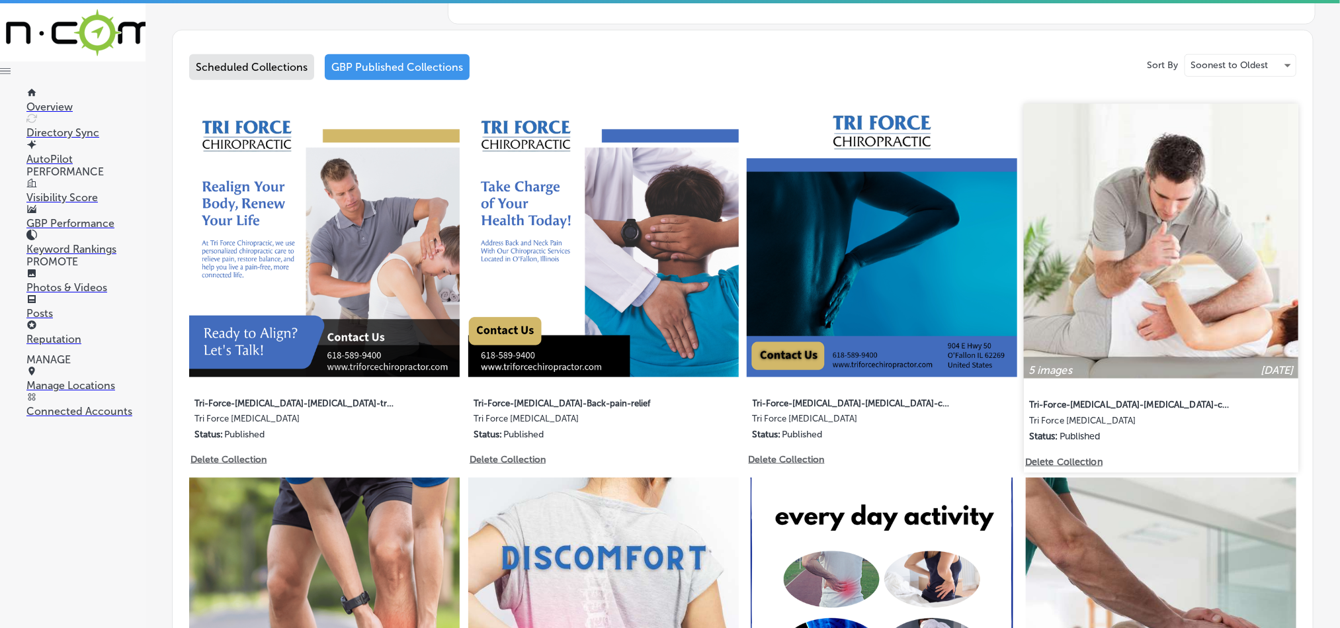
scroll to position [662, 0]
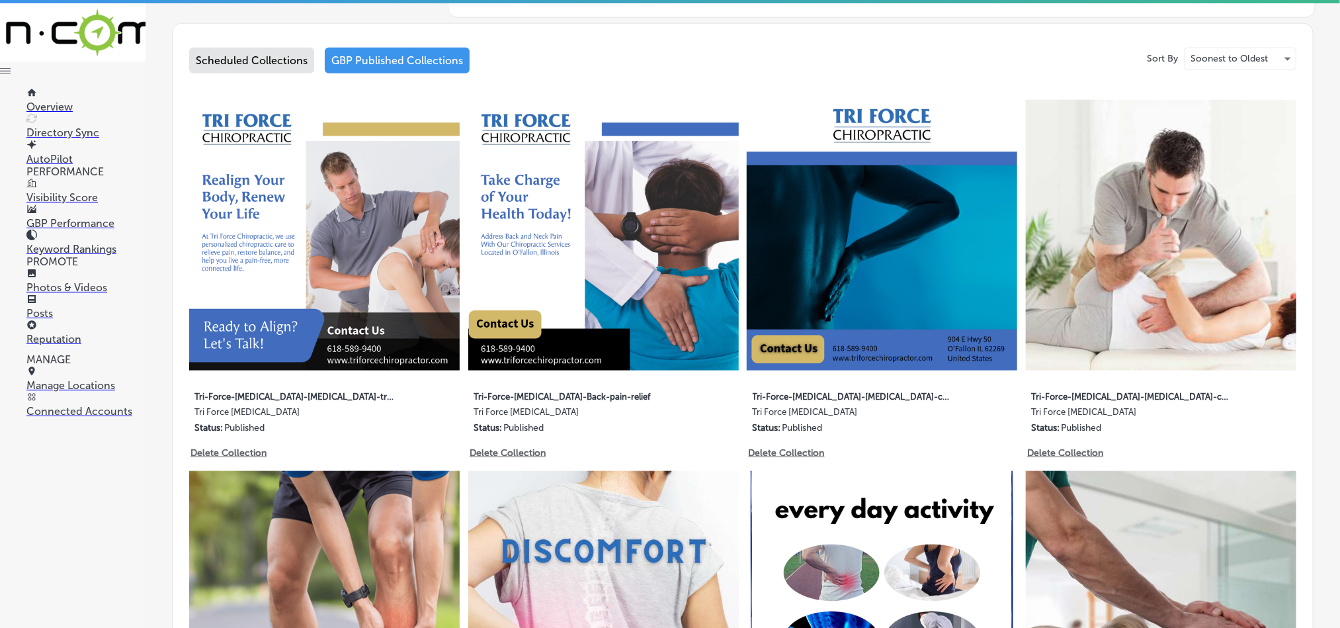
click at [1098, 275] on img at bounding box center [1161, 235] width 271 height 271
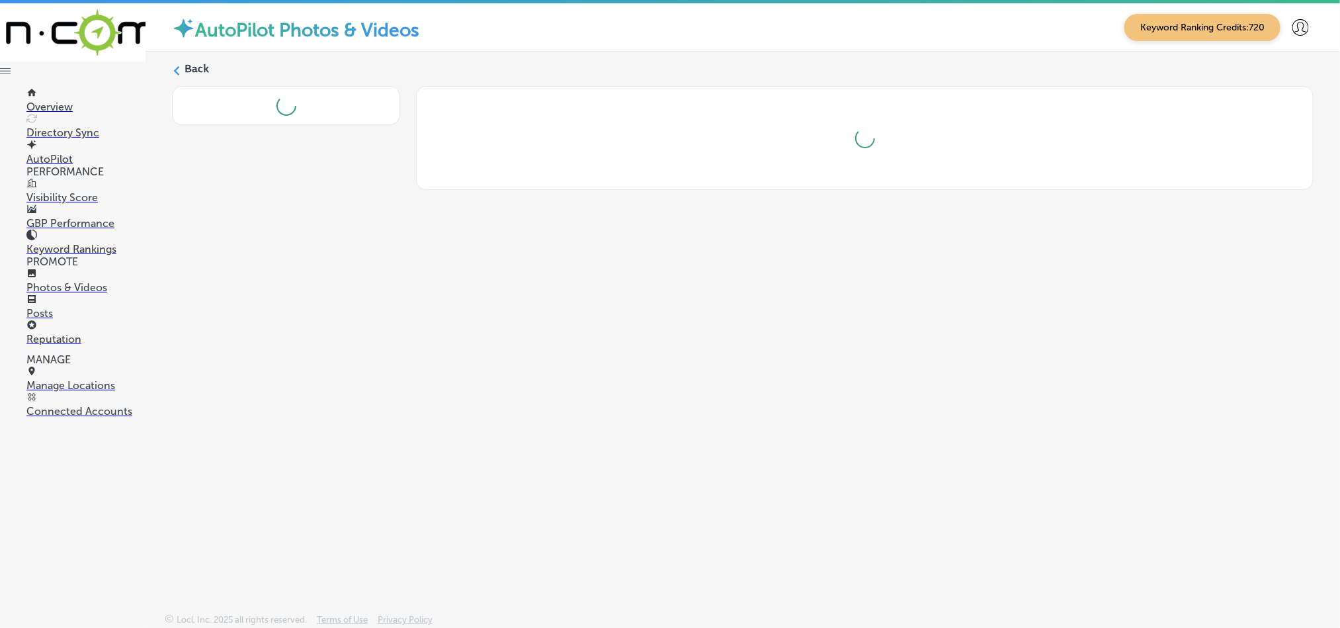
click at [185, 69] on label "Back" at bounding box center [197, 69] width 24 height 15
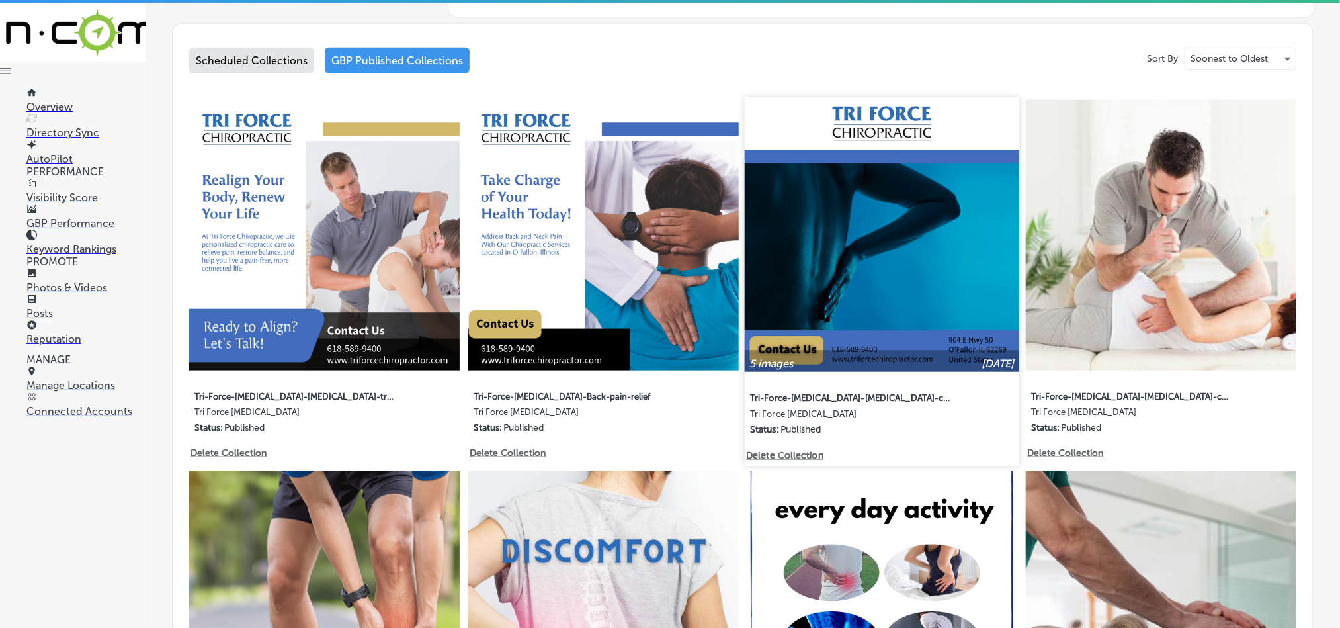
scroll to position [722, 0]
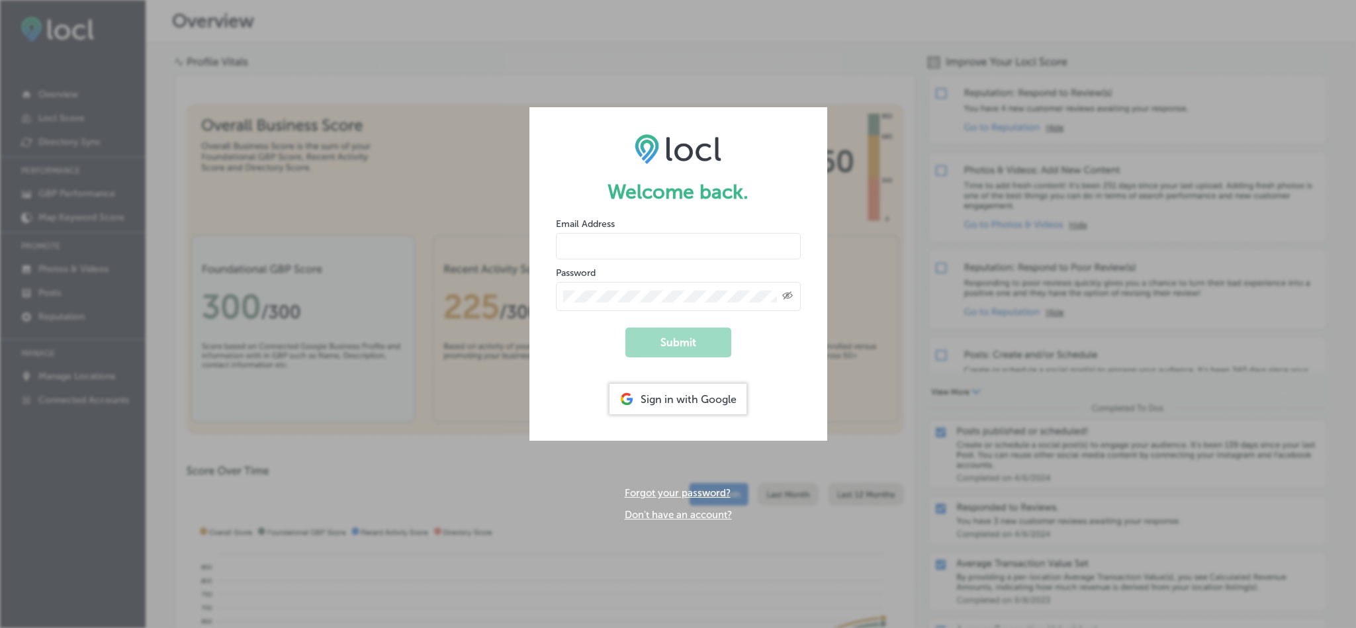
click at [610, 243] on input "email" at bounding box center [678, 246] width 245 height 26
type input "abatayojoyce777@gmail.com"
click at [671, 284] on div "Created with Sketch." at bounding box center [678, 296] width 245 height 29
click at [625, 327] on button "Submit" at bounding box center [678, 342] width 106 height 30
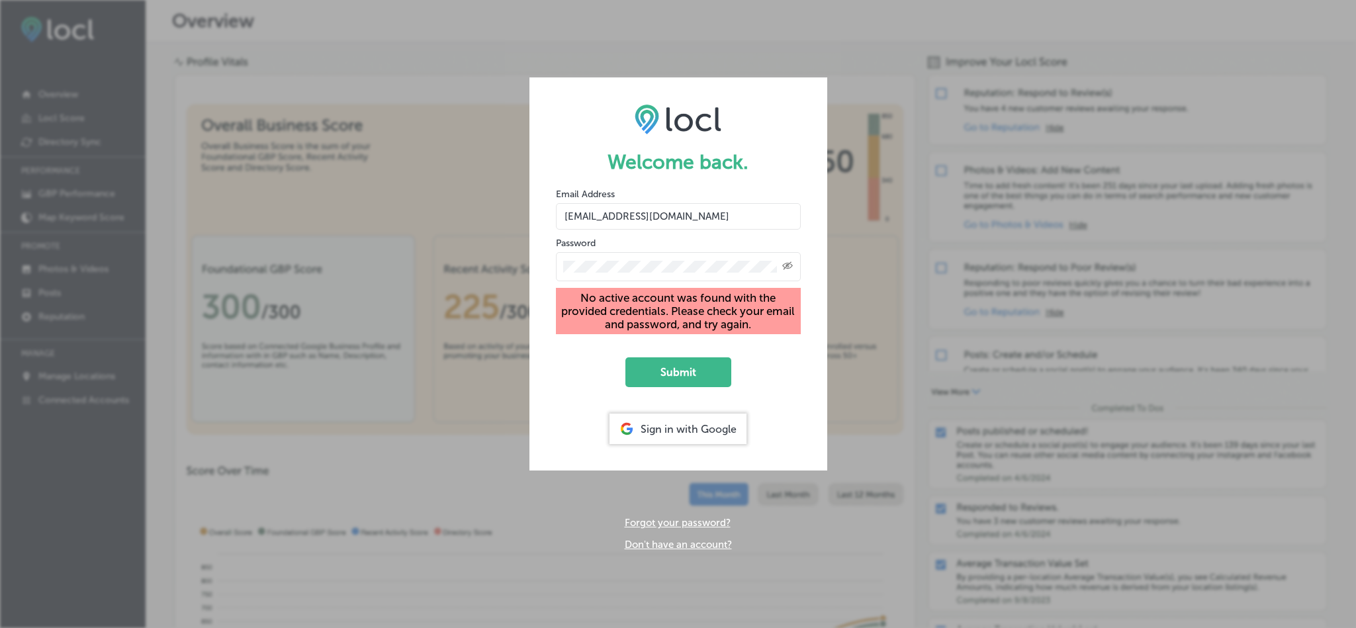
click at [788, 262] on icon "Created with Sketch." at bounding box center [787, 265] width 11 height 9
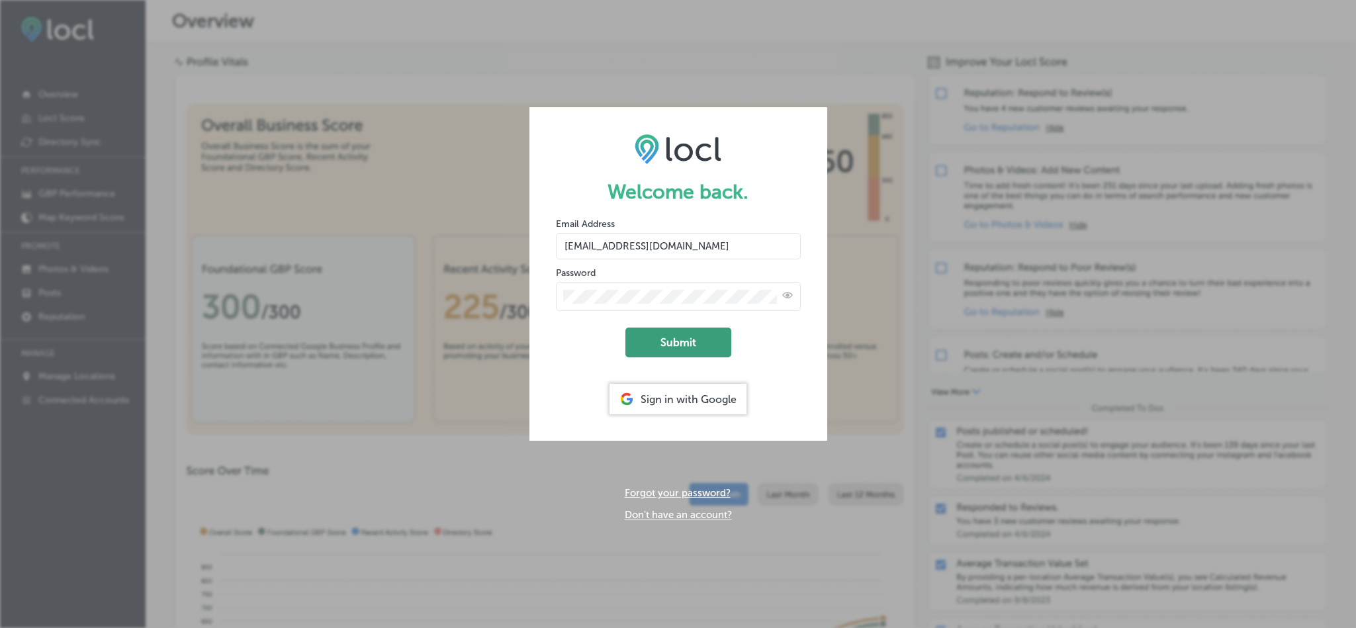
click at [691, 351] on button "Submit" at bounding box center [678, 342] width 106 height 30
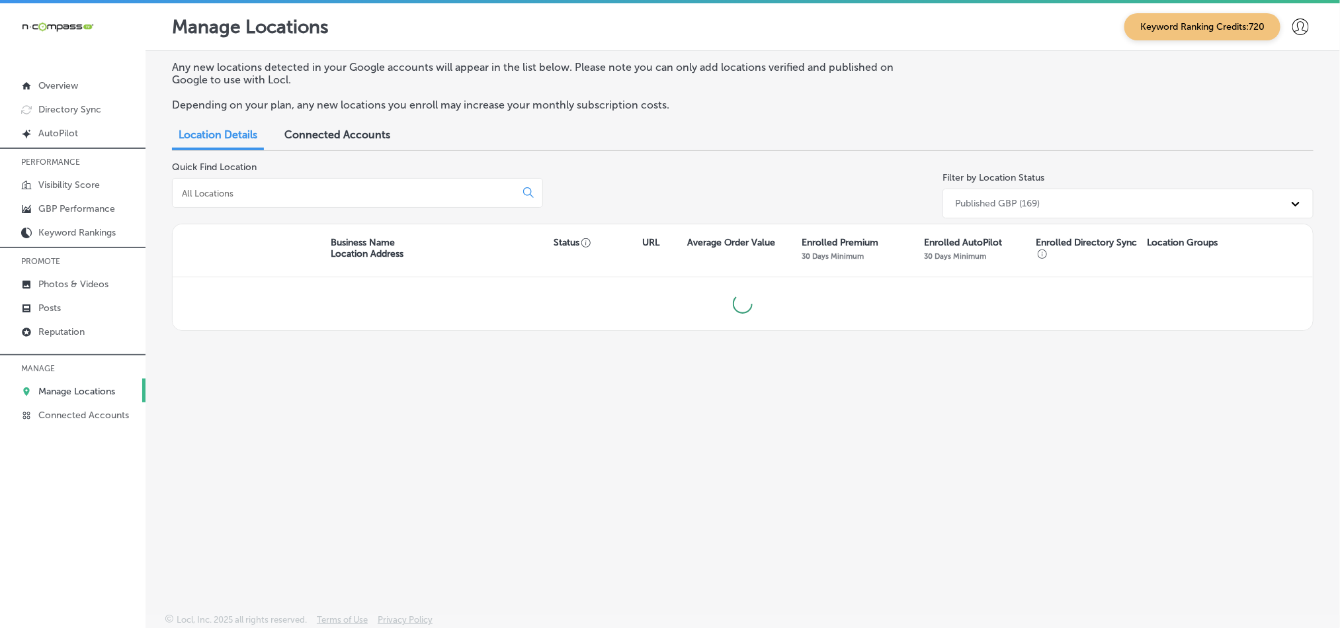
click at [245, 201] on div at bounding box center [357, 193] width 371 height 30
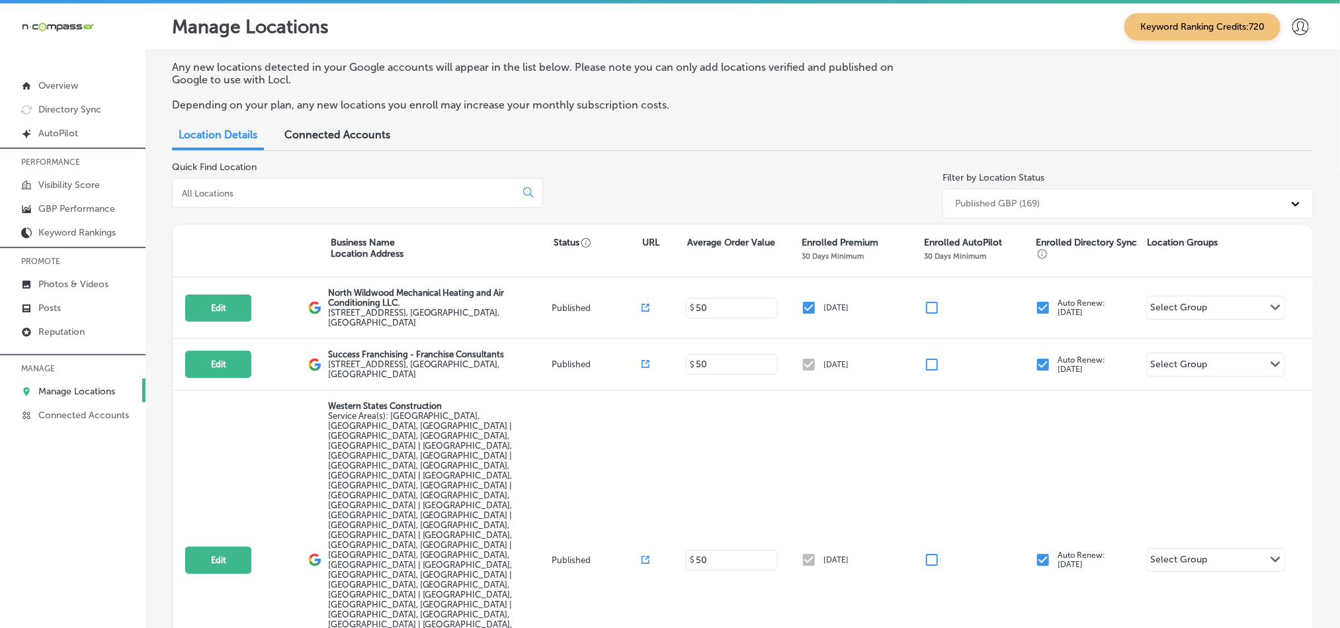
click at [256, 195] on input at bounding box center [347, 193] width 332 height 12
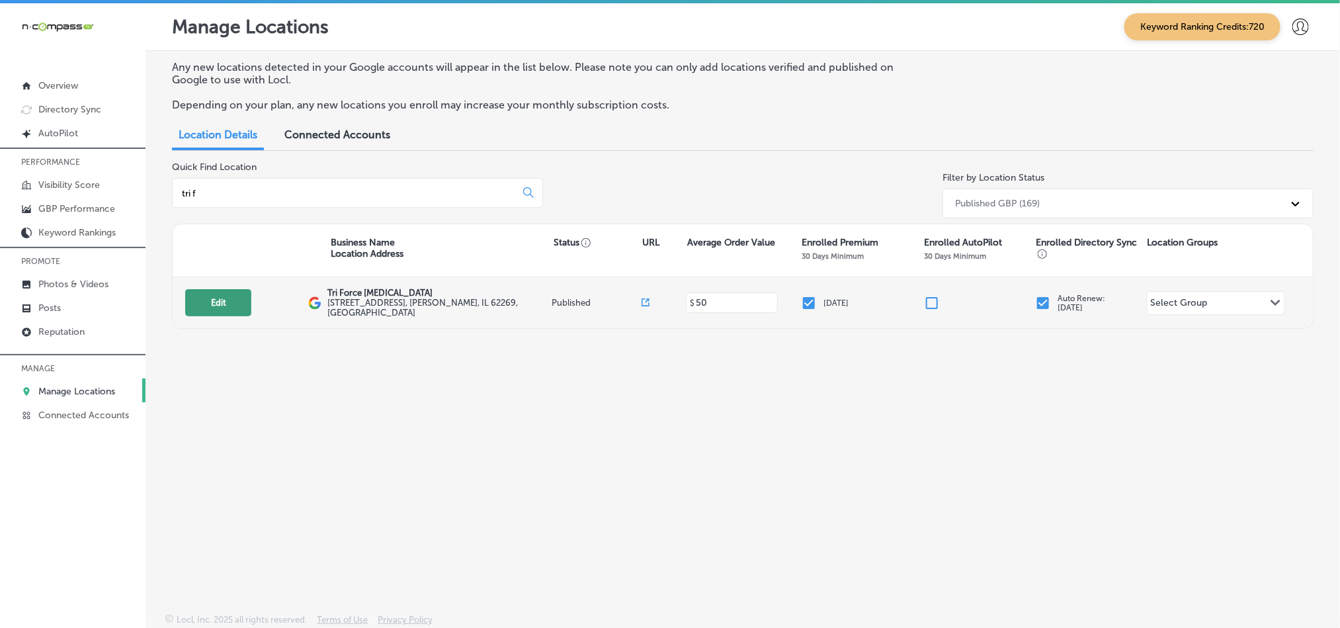
type input "tri f"
click at [205, 292] on button "Edit" at bounding box center [218, 302] width 66 height 27
select select "US"
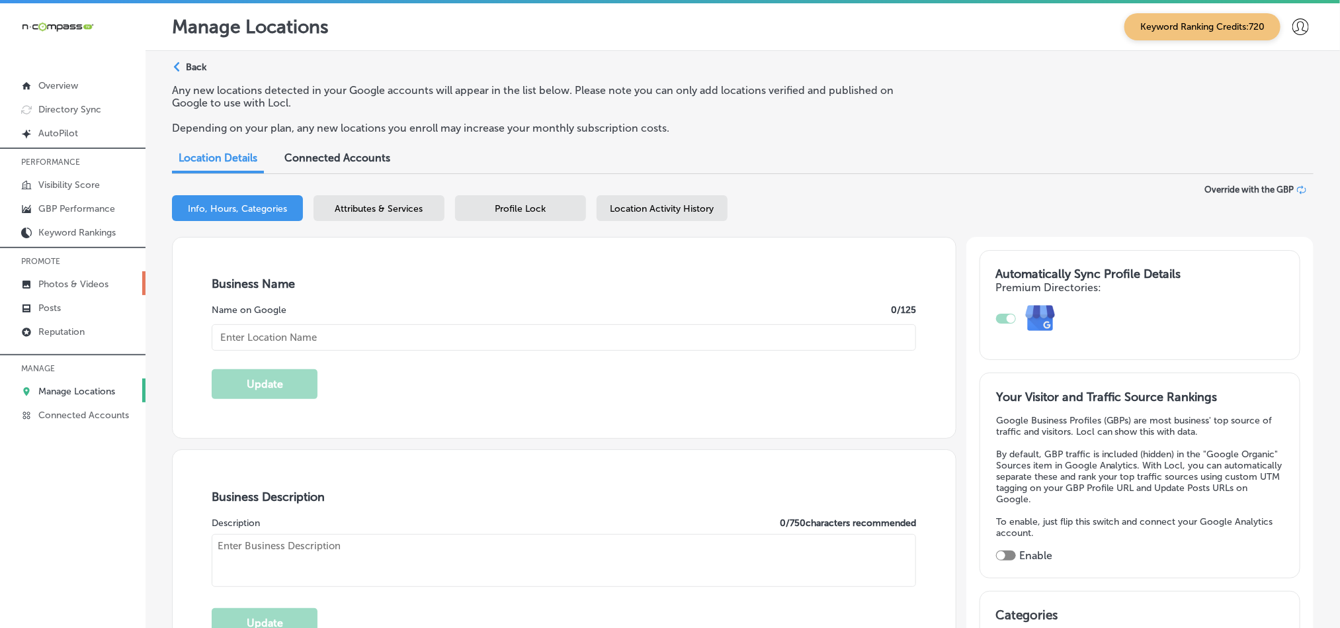
checkbox input "true"
type input "Tri Force [MEDICAL_DATA]"
type input "[STREET_ADDRESS]"
type input "O'Fallon"
type input "62269"
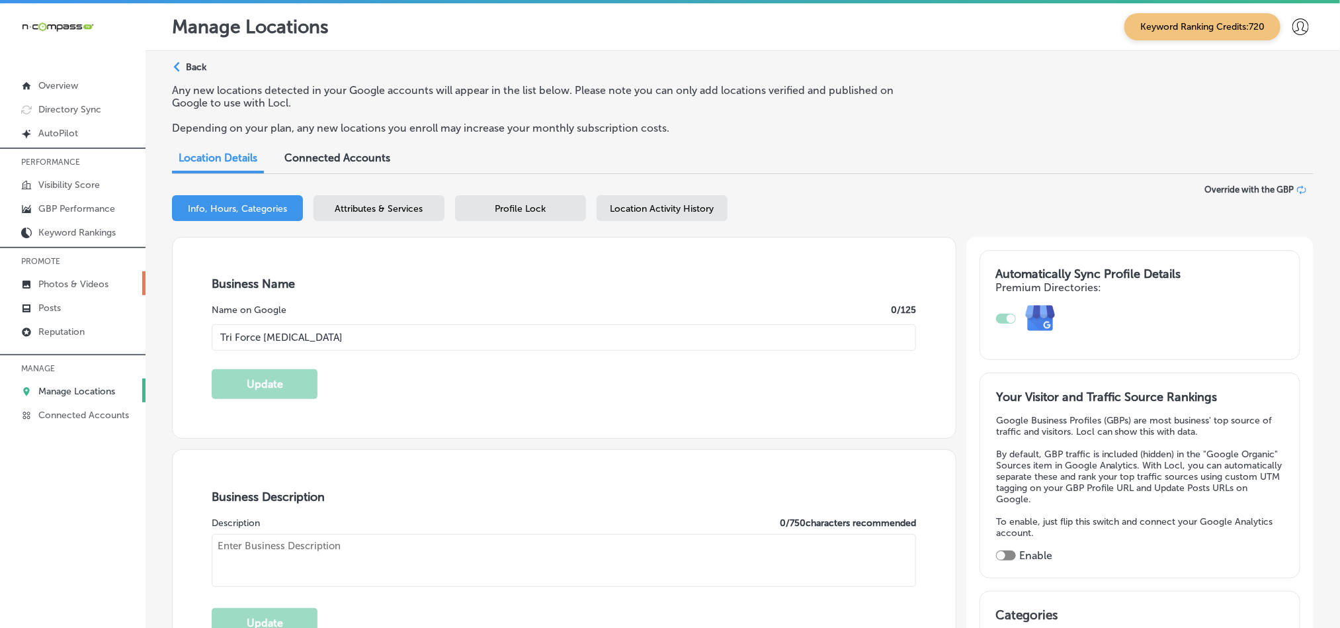
type input "US"
type input "https://www.triforcechiropractor.com/"
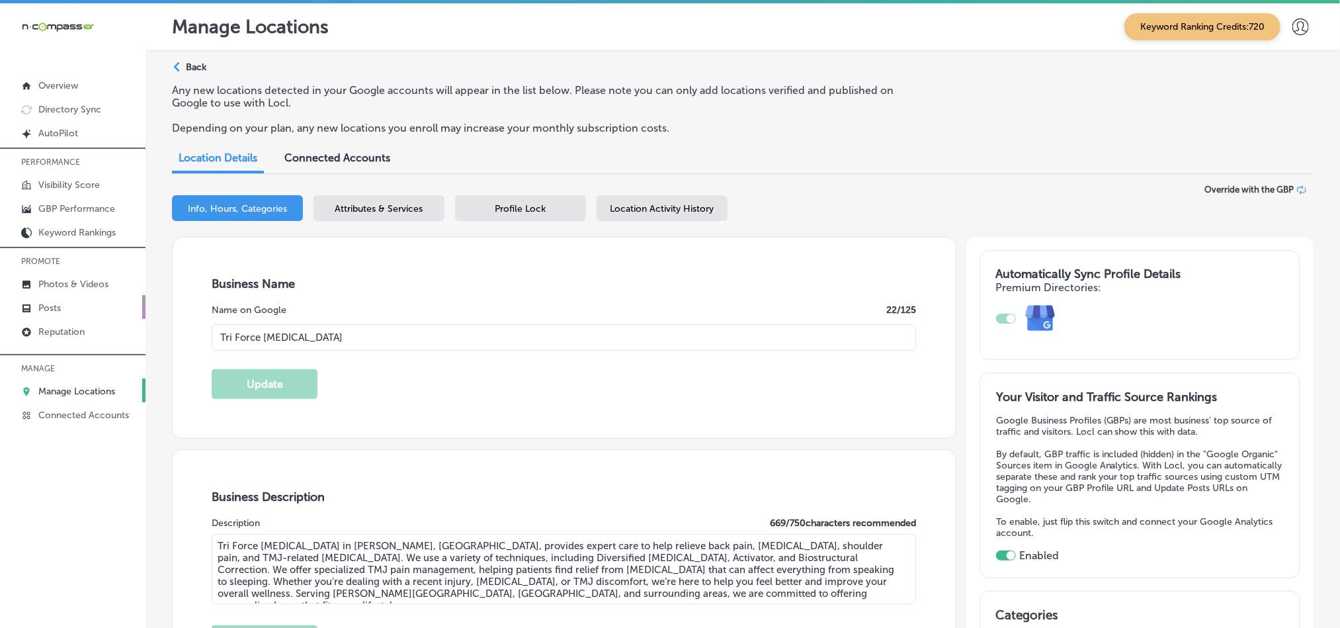
type textarea "Tri Force [MEDICAL_DATA] in [PERSON_NAME], [GEOGRAPHIC_DATA], provides expert c…"
type input "+1 618 589 9400"
click at [66, 286] on p "Photos & Videos" at bounding box center [73, 284] width 70 height 11
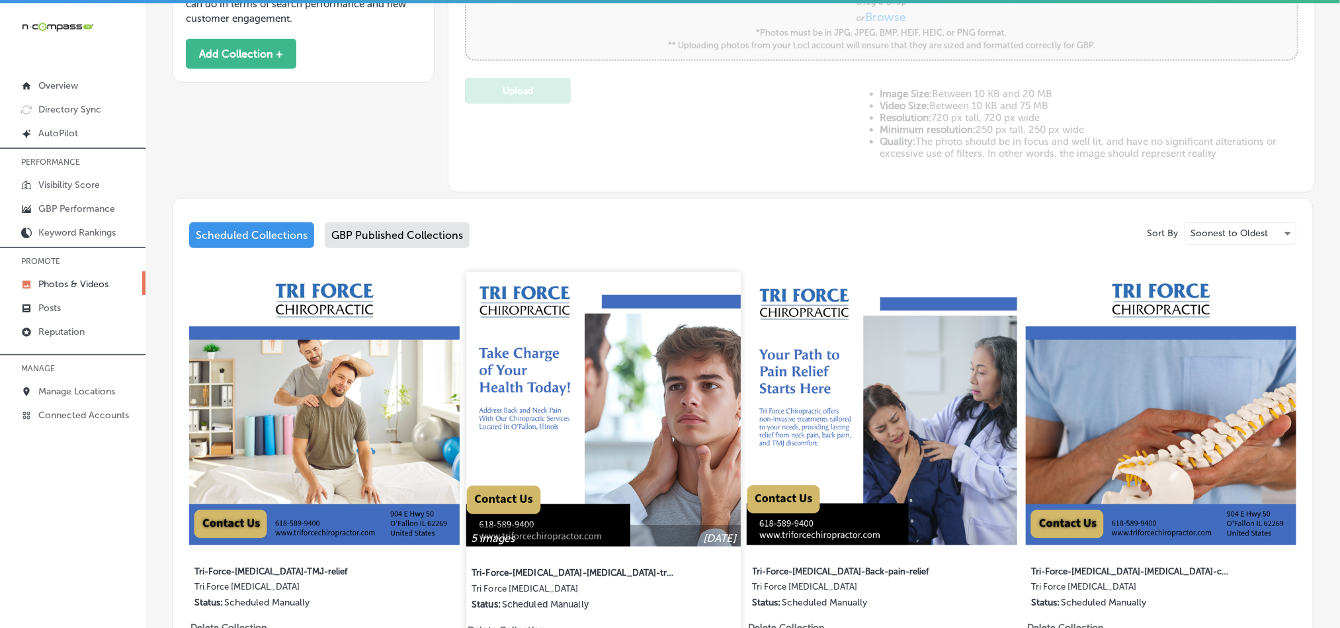
type input "5"
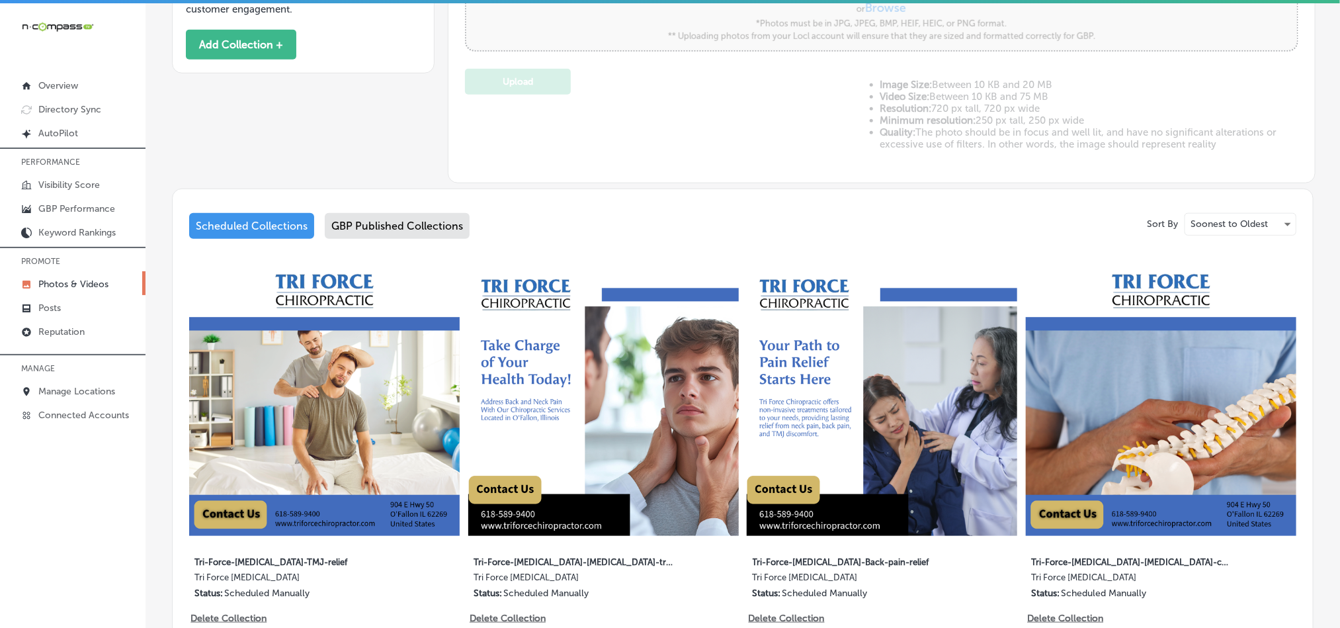
click at [396, 228] on div "GBP Published Collections" at bounding box center [397, 226] width 145 height 26
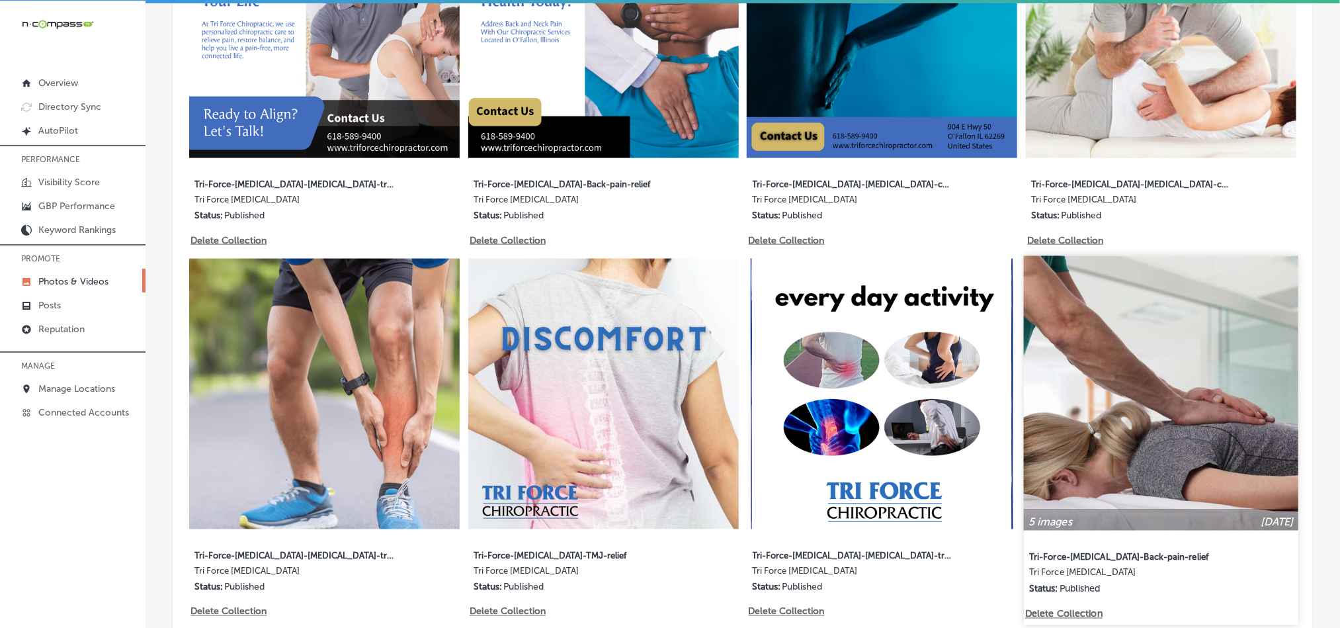
scroll to position [893, 0]
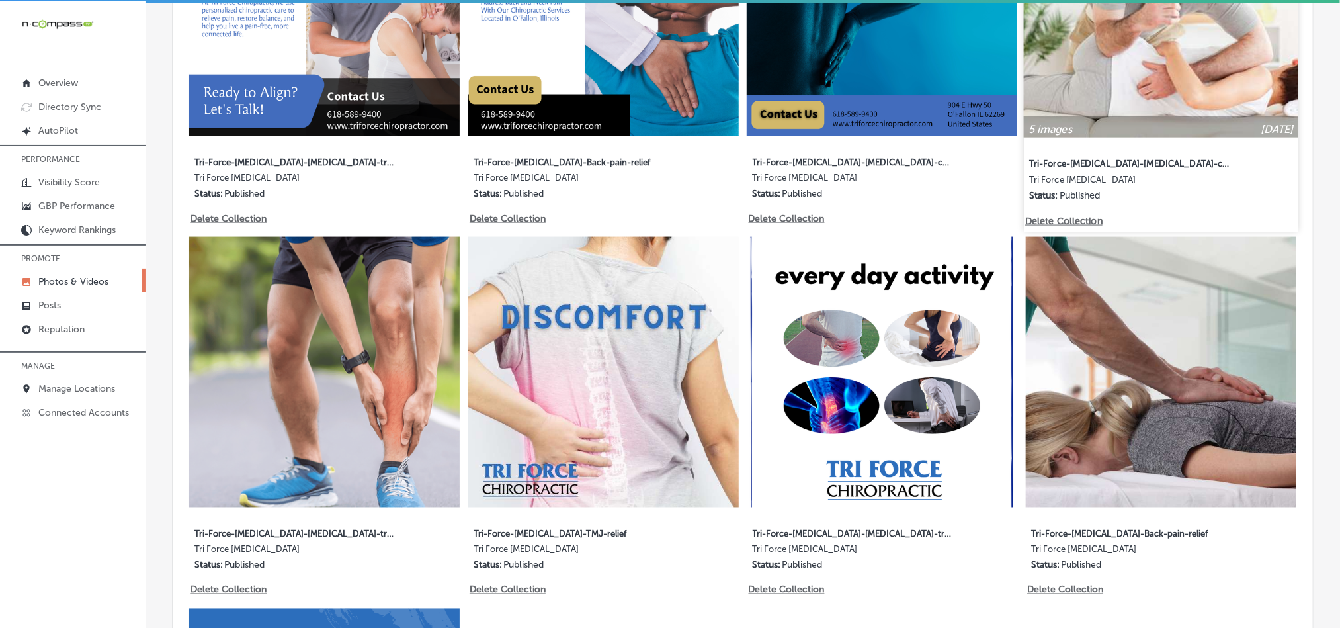
click at [1235, 89] on img at bounding box center [1161, 0] width 275 height 275
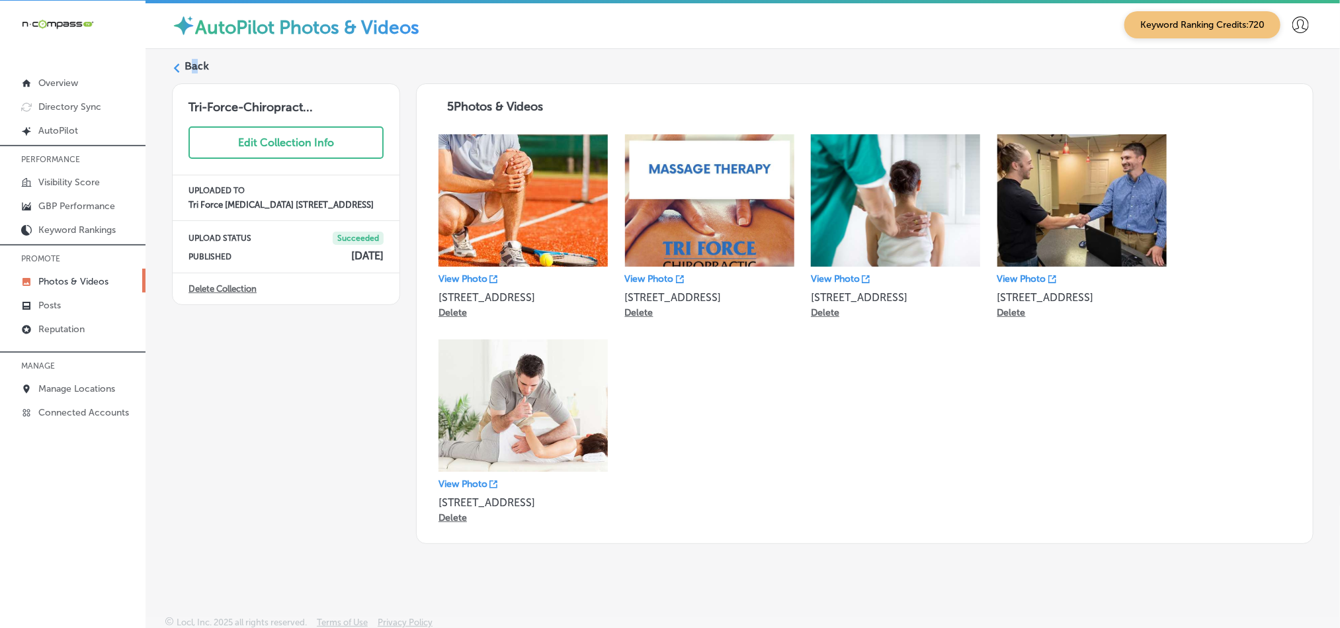
click at [185, 65] on label "Back" at bounding box center [197, 66] width 24 height 15
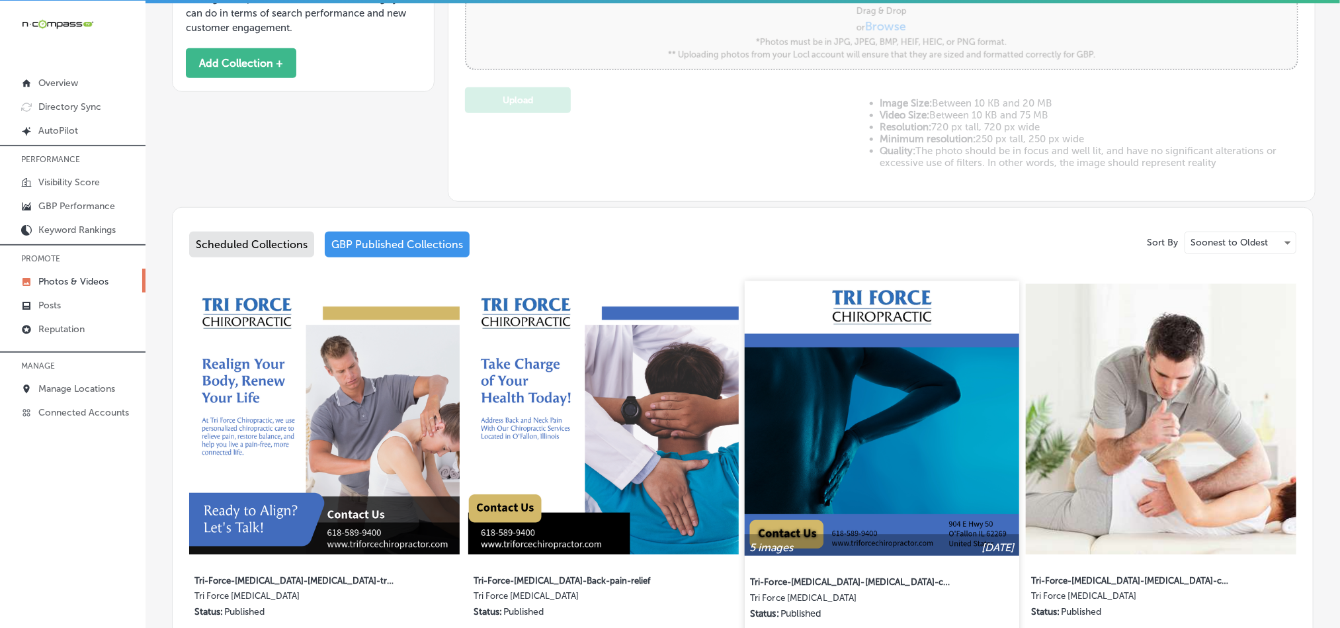
type input "5"
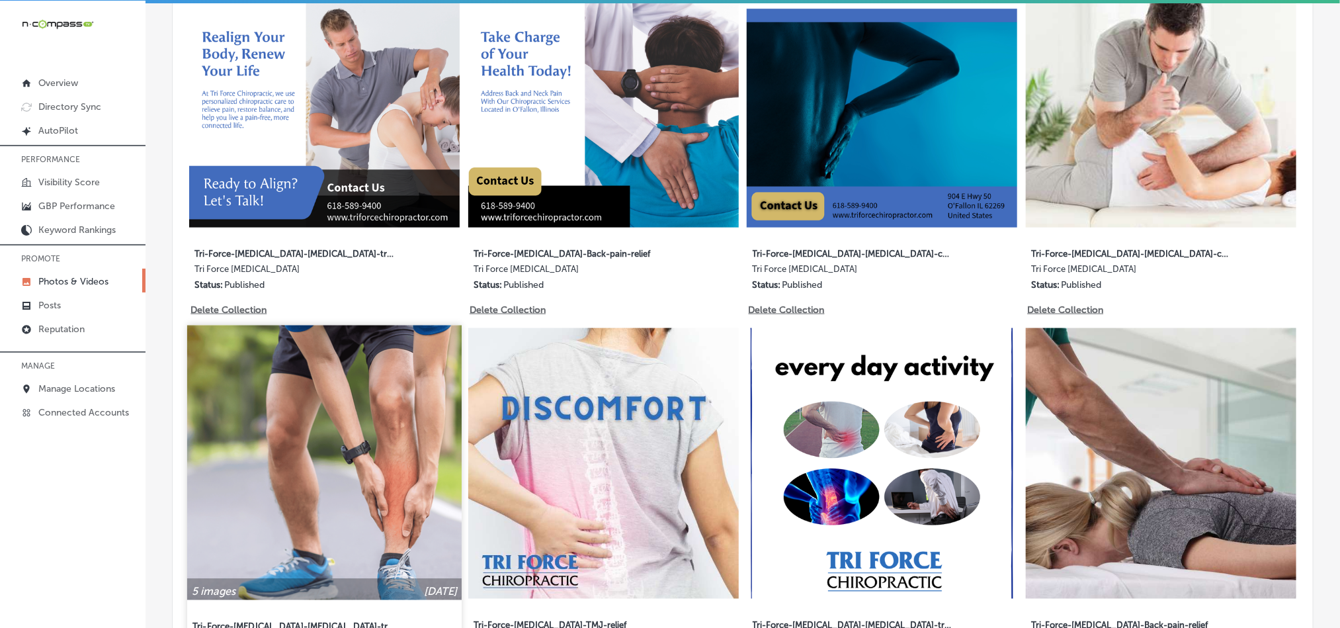
scroll to position [826, 0]
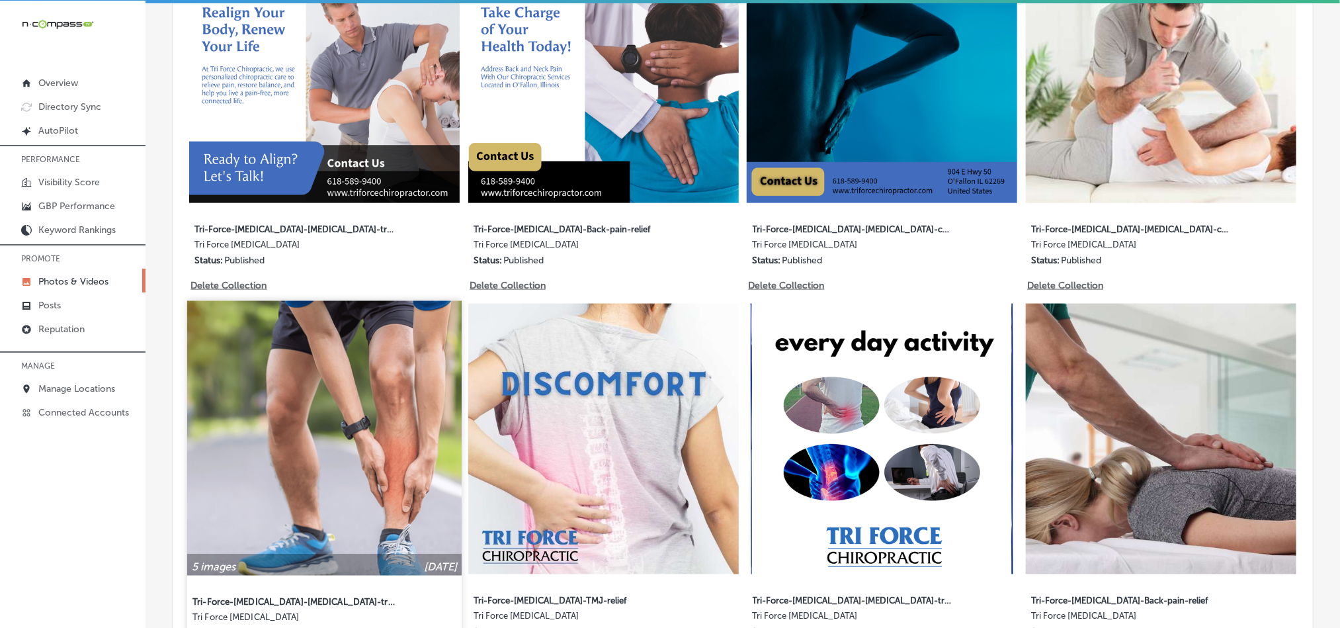
click at [310, 423] on img at bounding box center [324, 438] width 275 height 275
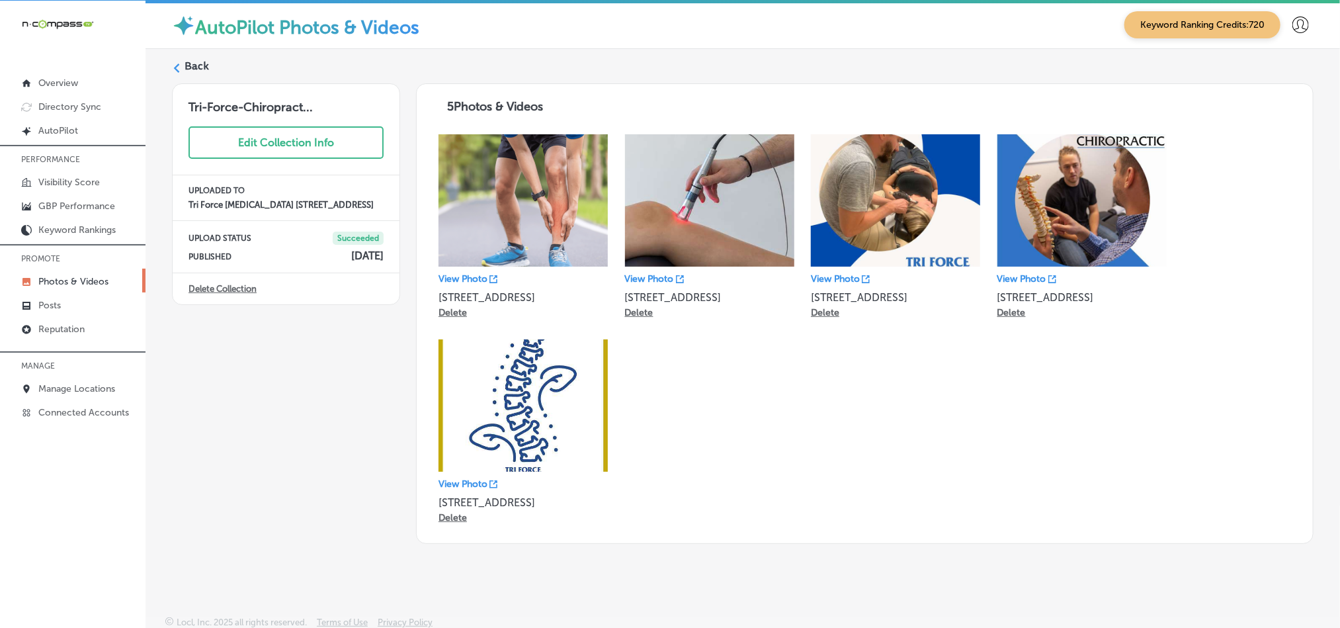
click at [181, 70] on div "Back" at bounding box center [743, 71] width 1142 height 24
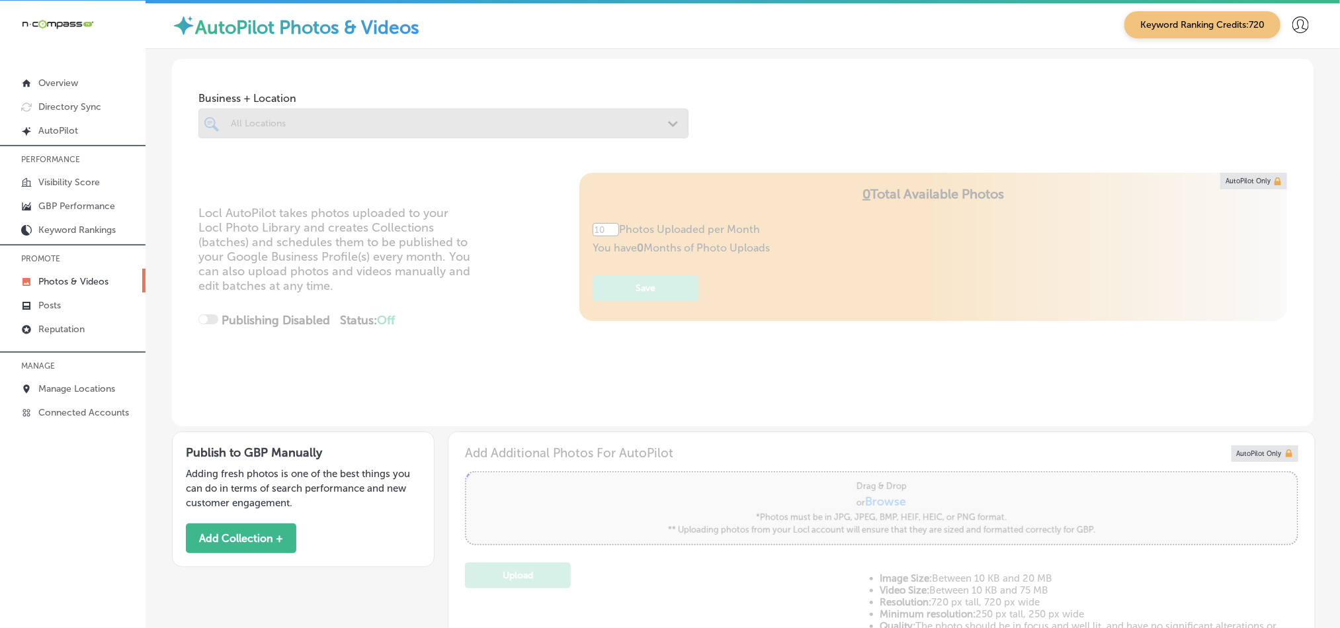
type input "5"
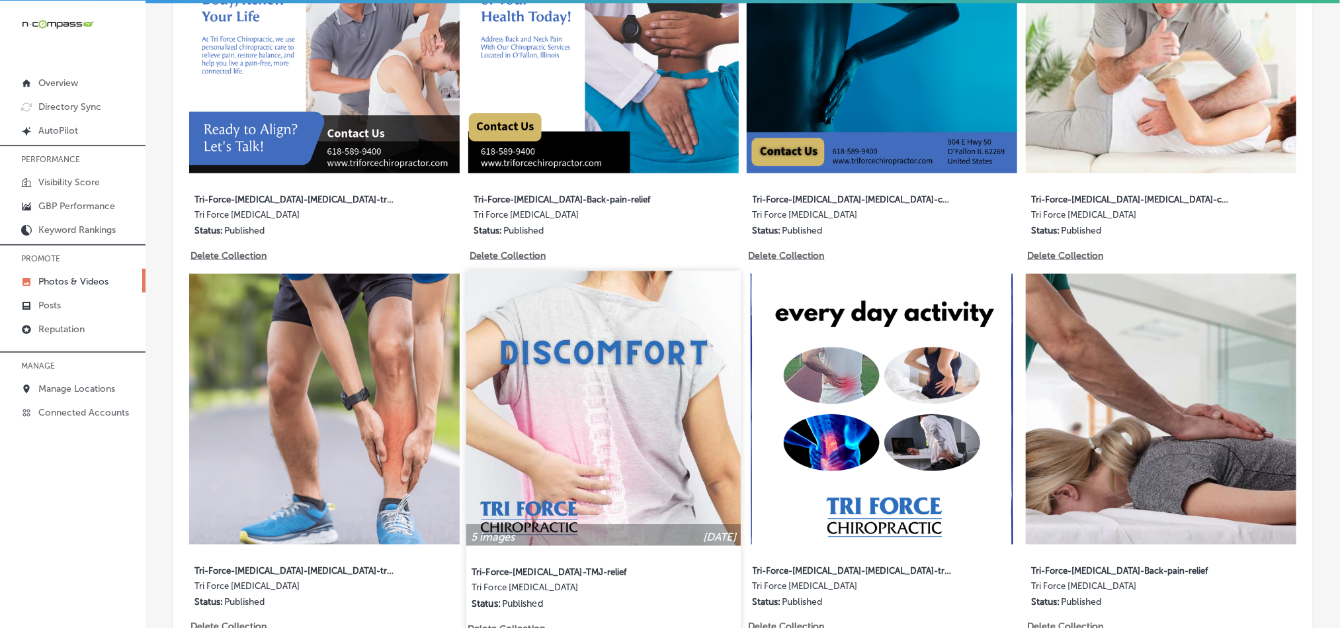
scroll to position [860, 0]
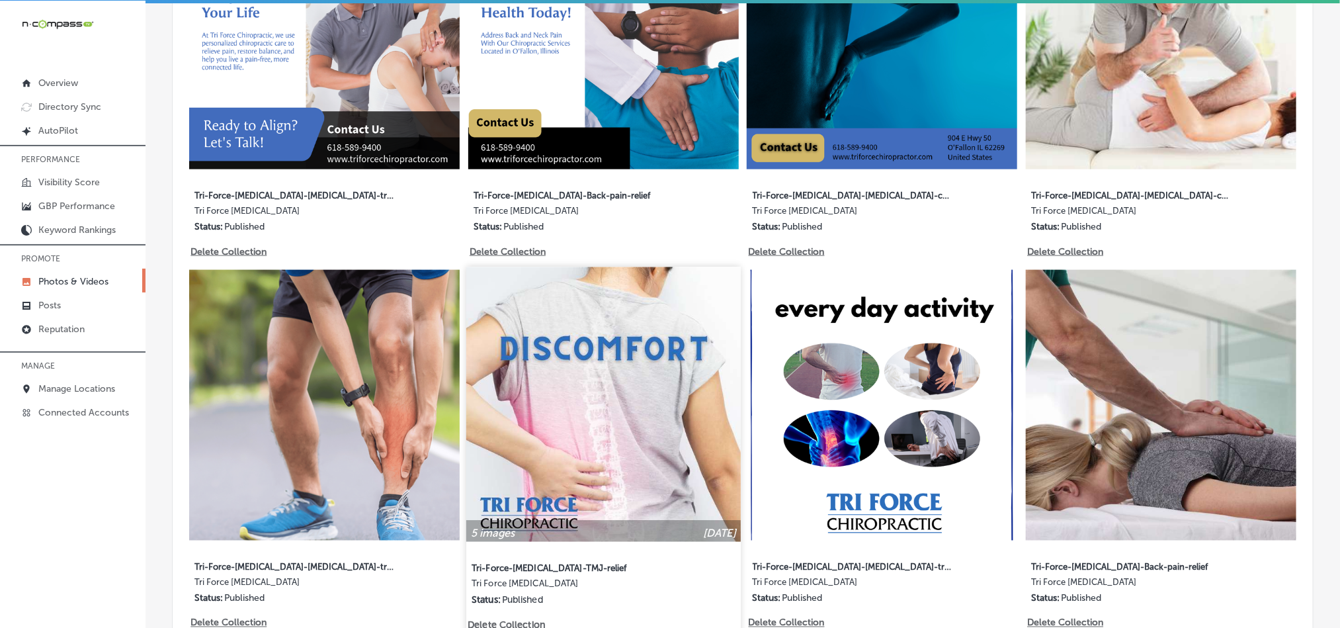
click at [640, 462] on img at bounding box center [603, 404] width 275 height 275
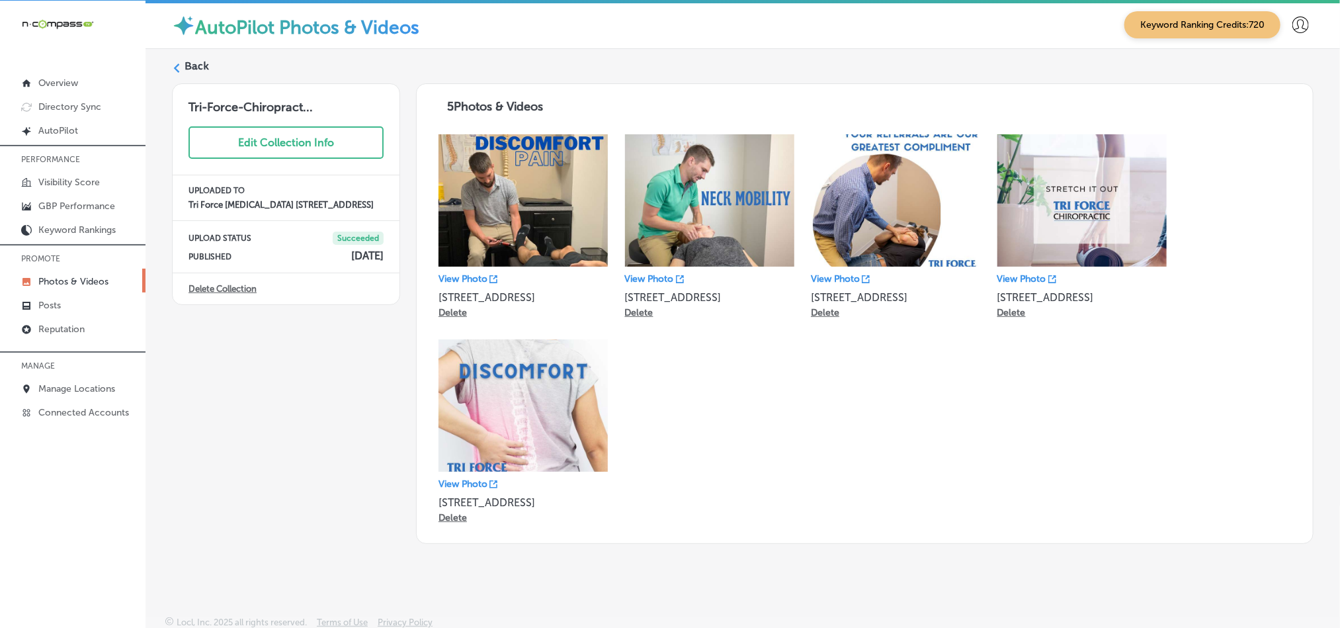
click at [191, 66] on label "Back" at bounding box center [197, 66] width 24 height 15
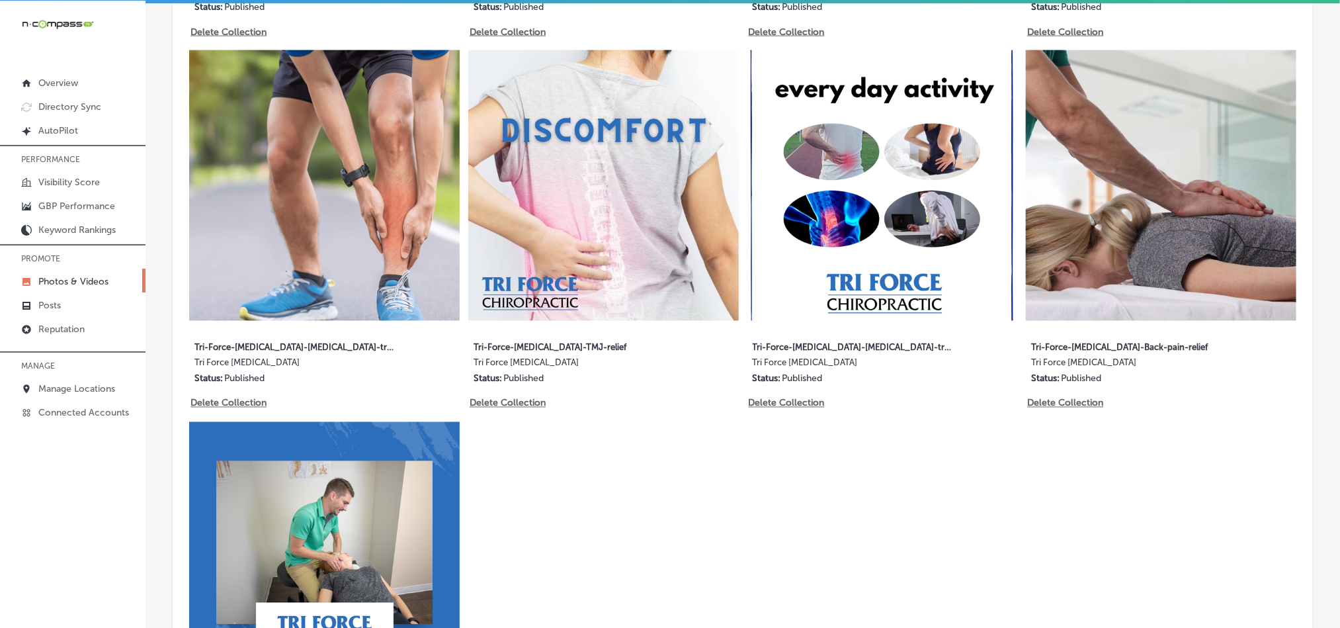
type input "5"
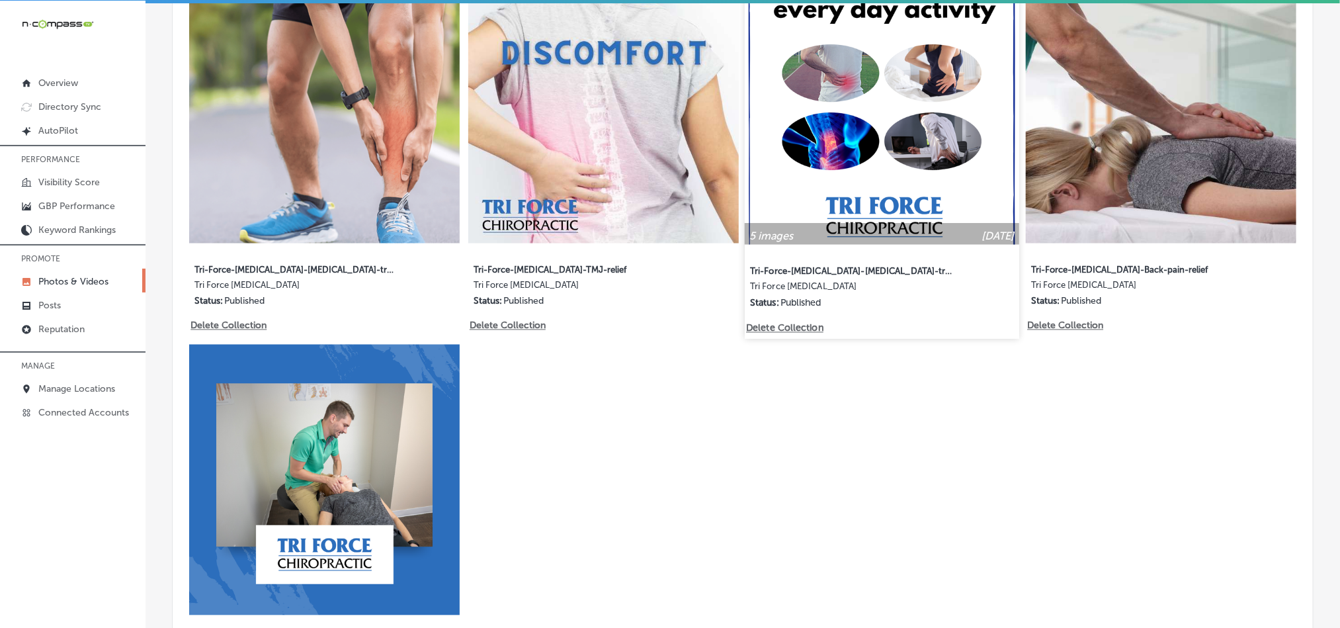
scroll to position [1158, 0]
click at [907, 179] on img at bounding box center [882, 107] width 275 height 275
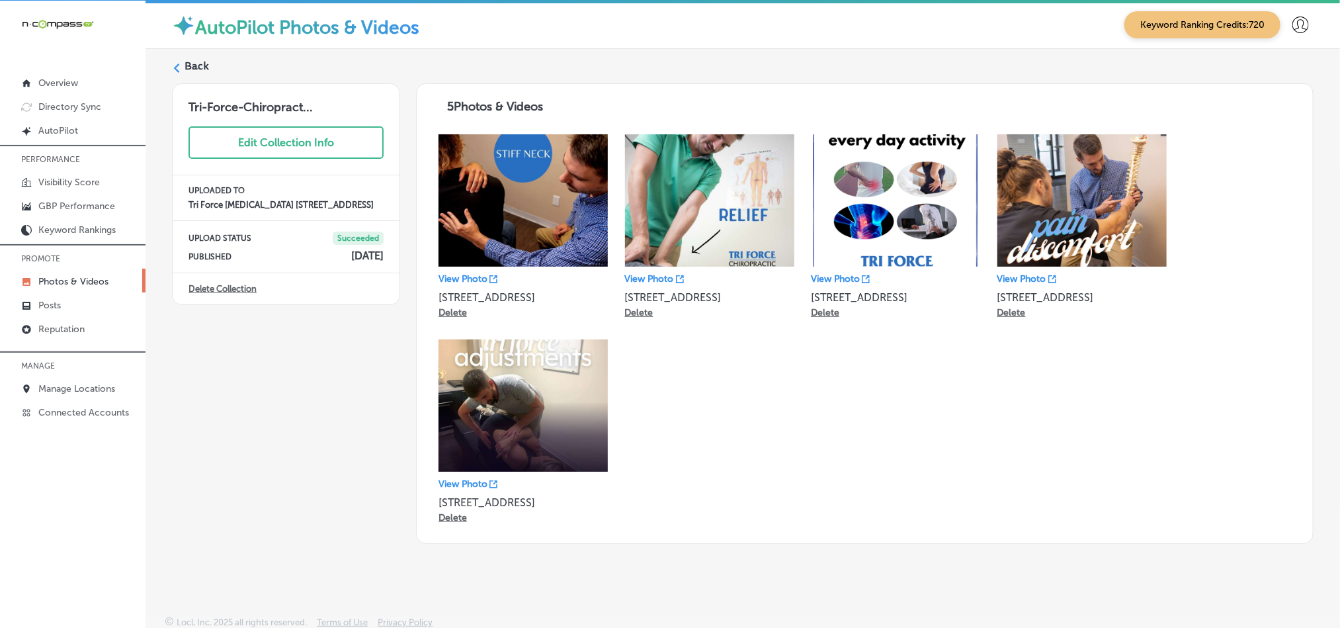
click at [189, 66] on label "Back" at bounding box center [197, 66] width 24 height 15
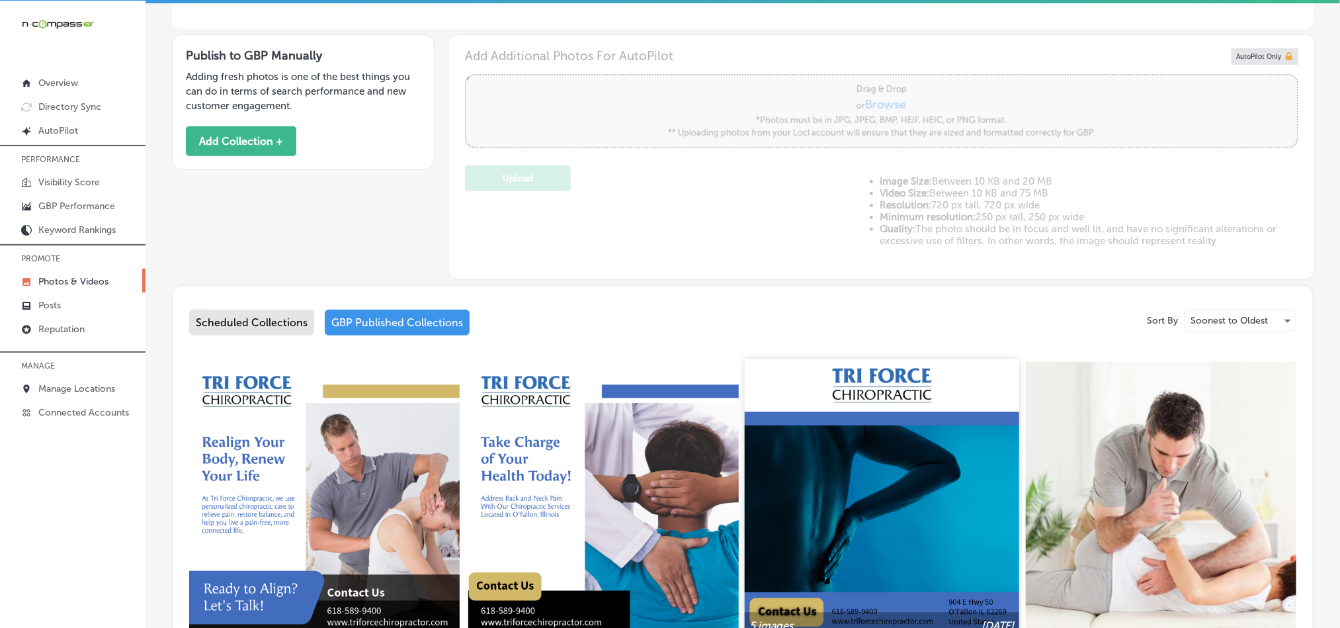
type input "5"
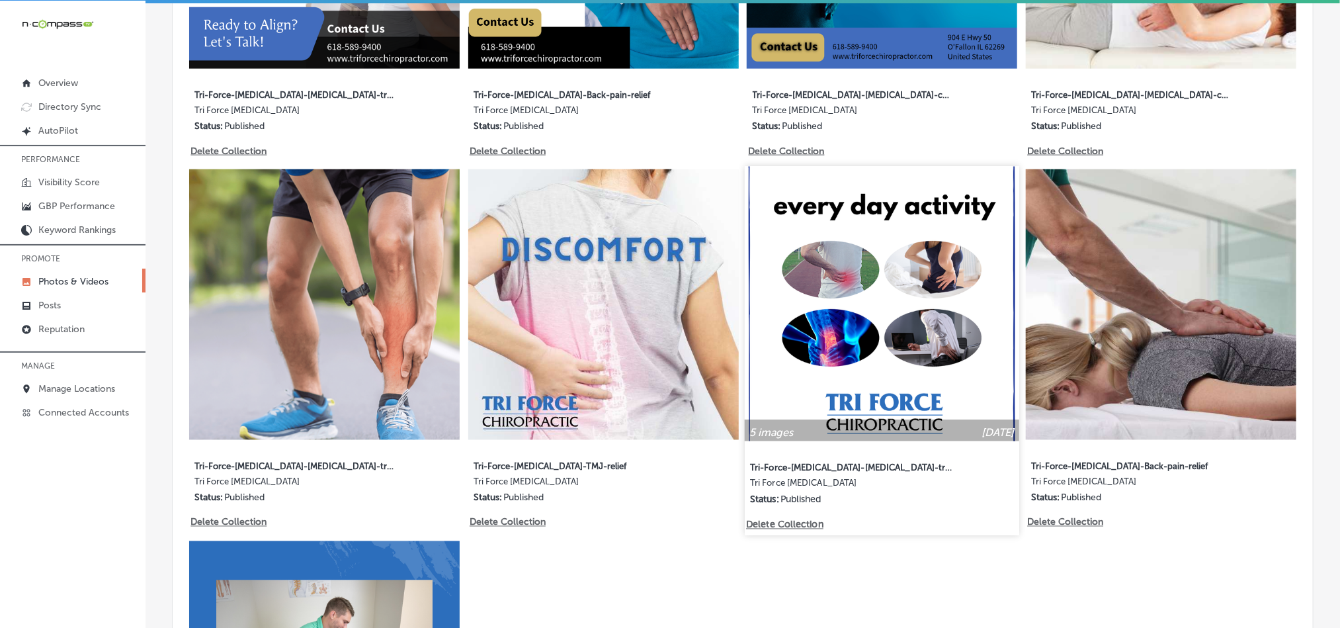
scroll to position [992, 0]
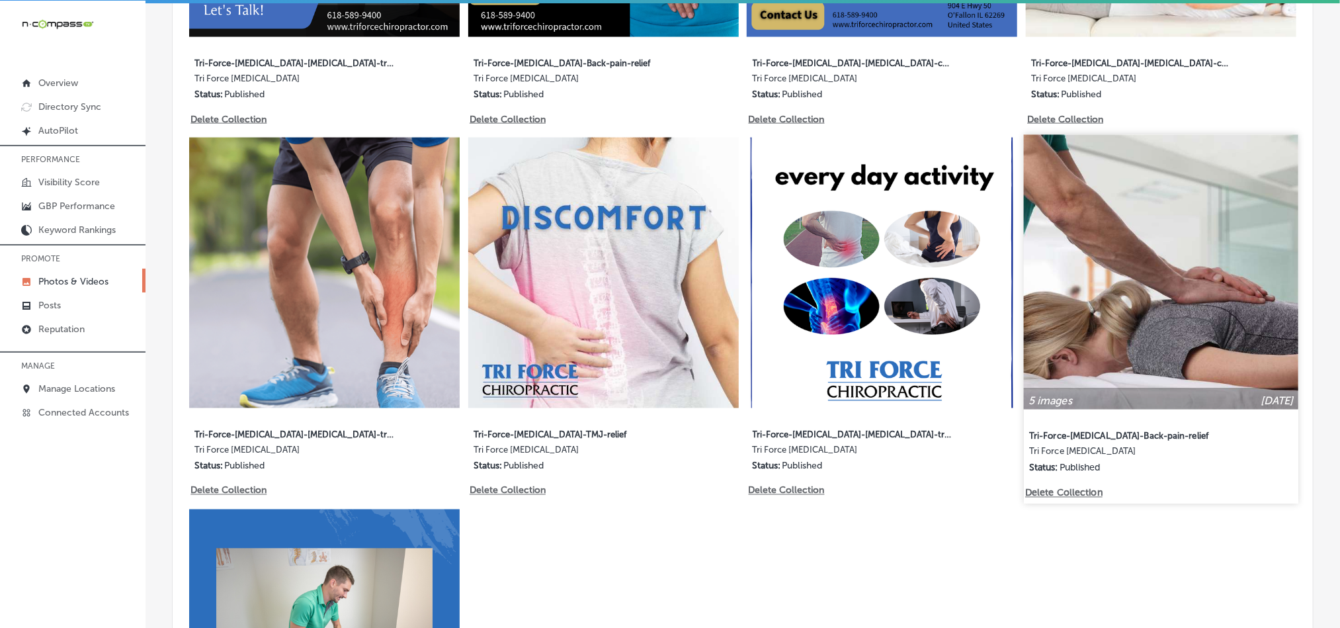
click at [1078, 350] on img at bounding box center [1161, 272] width 275 height 275
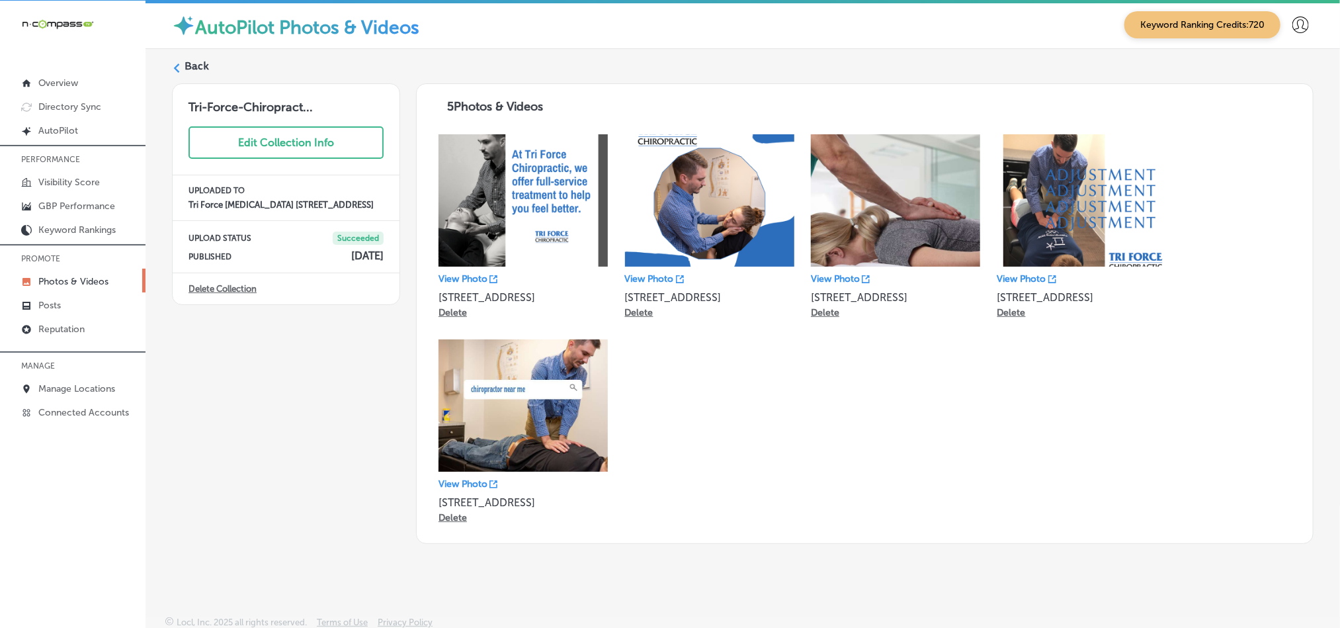
click at [183, 71] on div "Back" at bounding box center [743, 71] width 1142 height 24
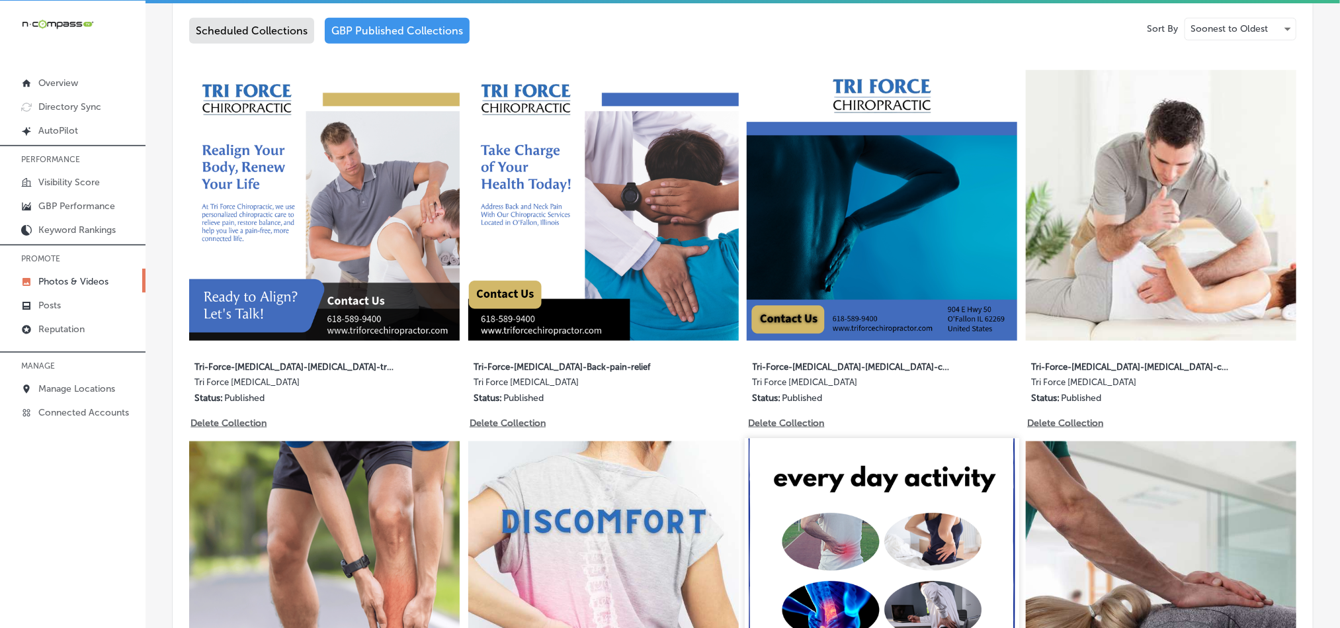
type input "5"
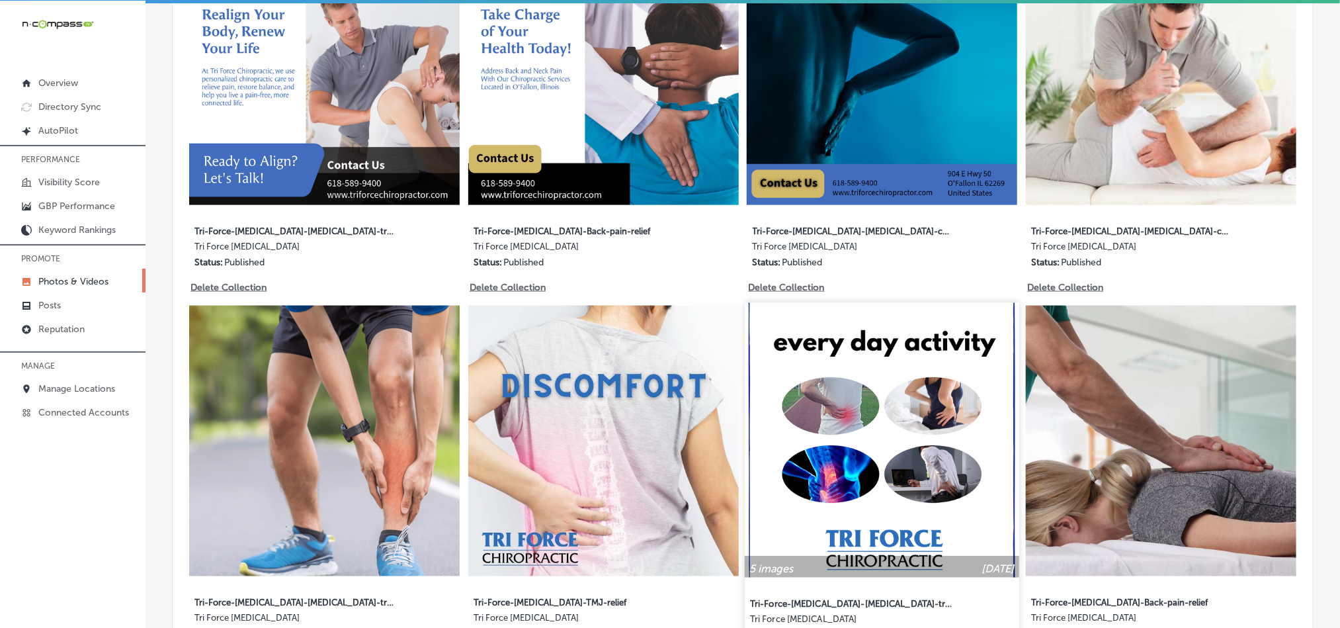
scroll to position [826, 0]
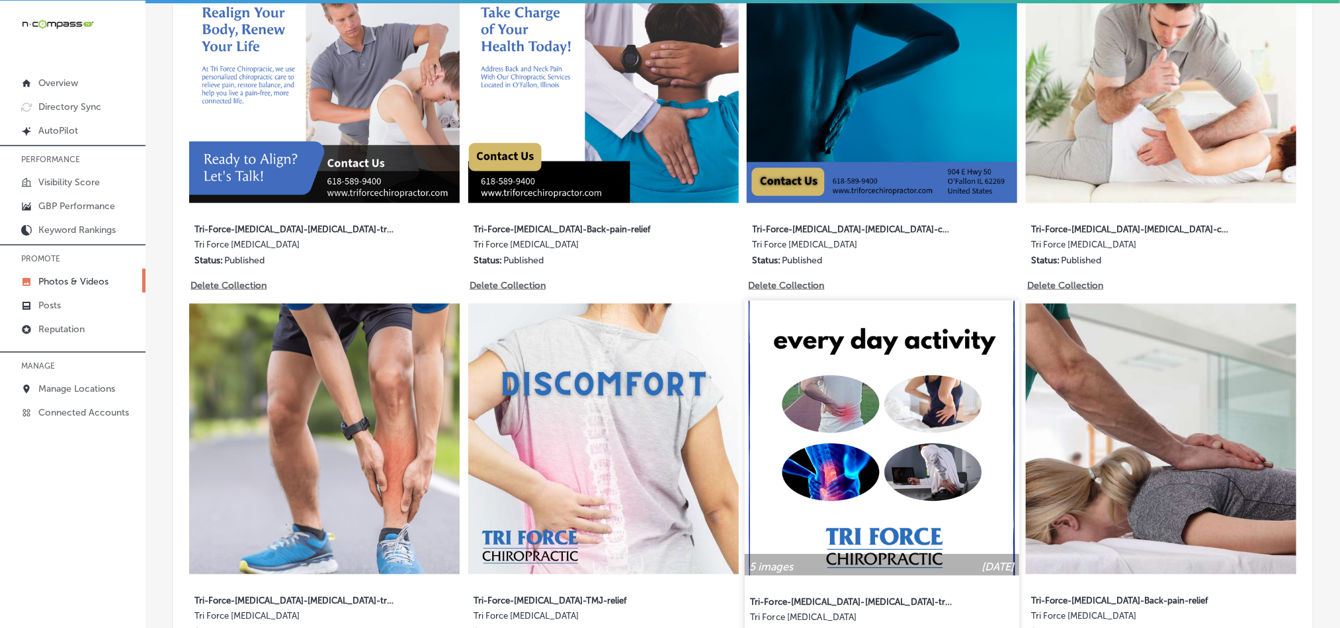
click at [826, 470] on img at bounding box center [882, 438] width 275 height 275
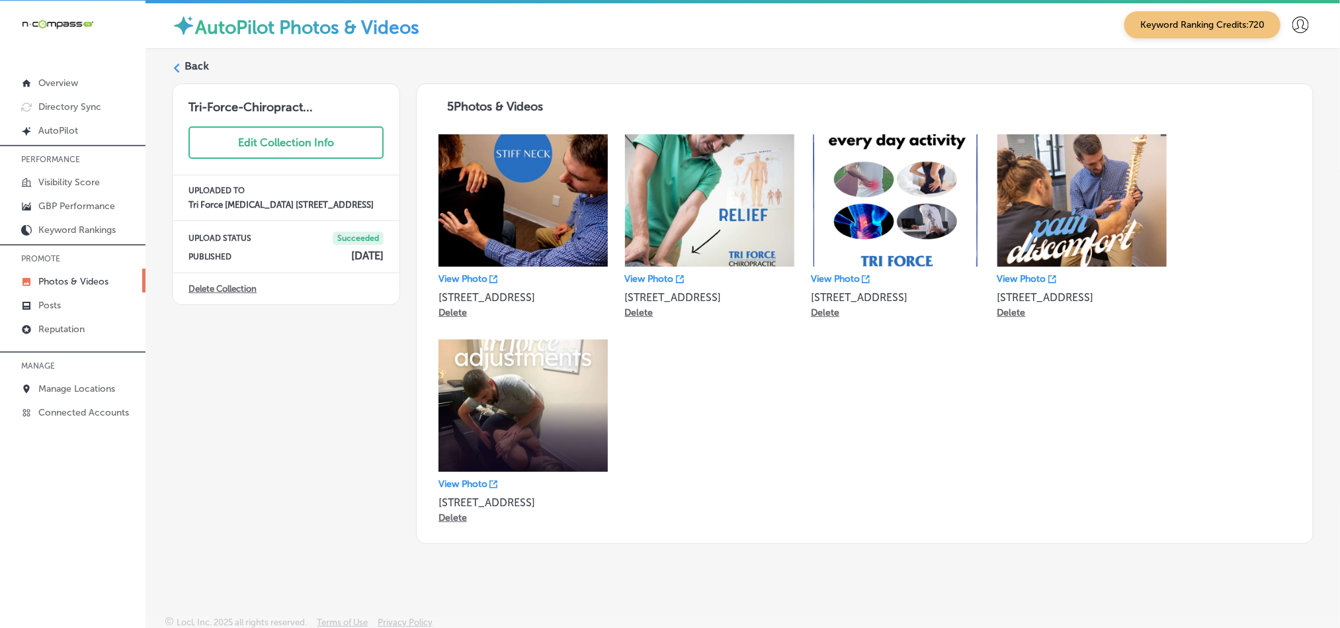
click at [191, 62] on label "Back" at bounding box center [197, 66] width 24 height 15
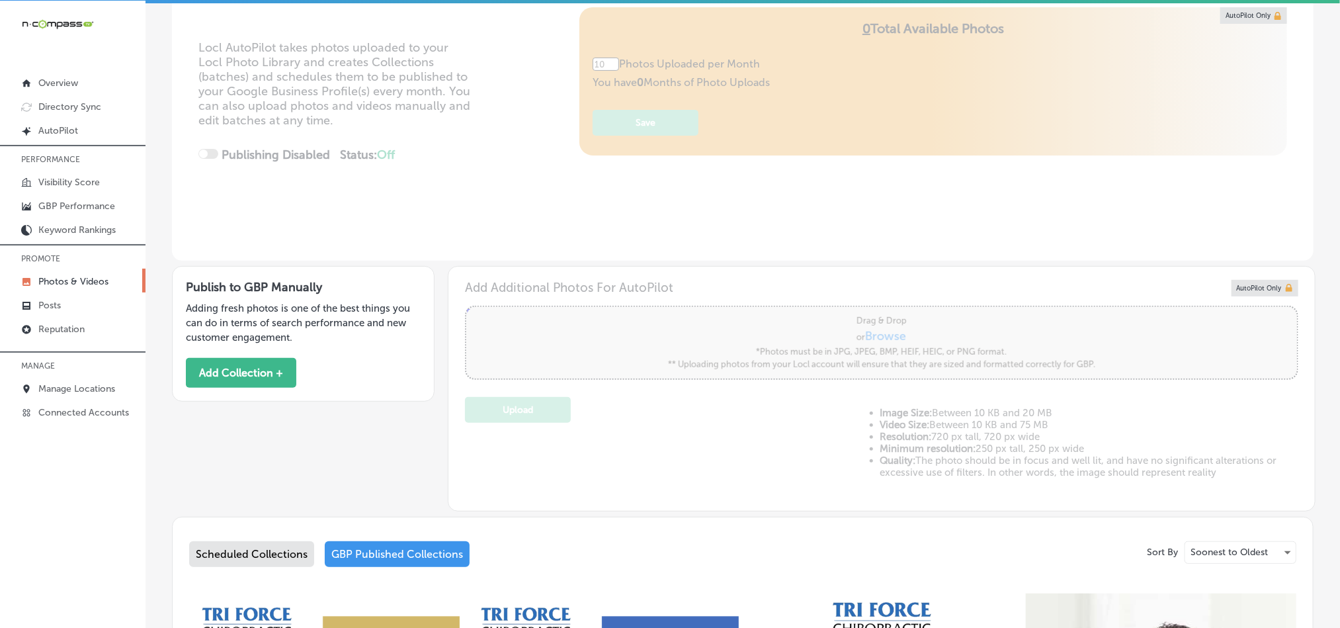
type input "5"
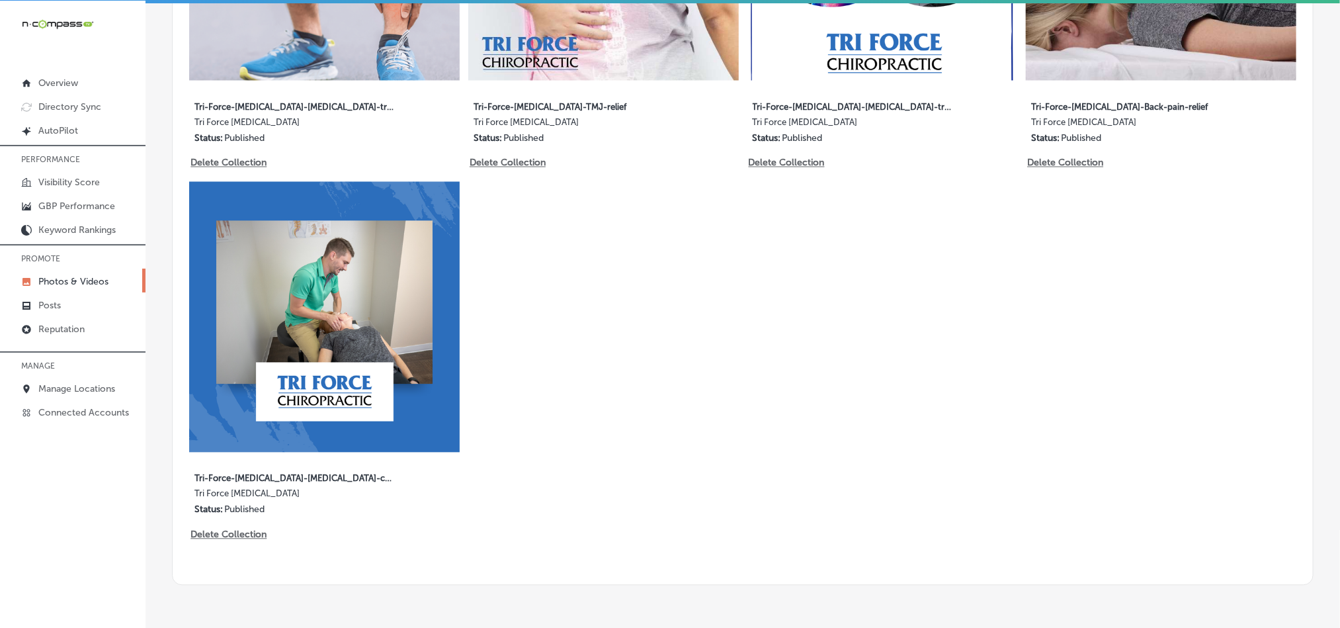
scroll to position [1323, 0]
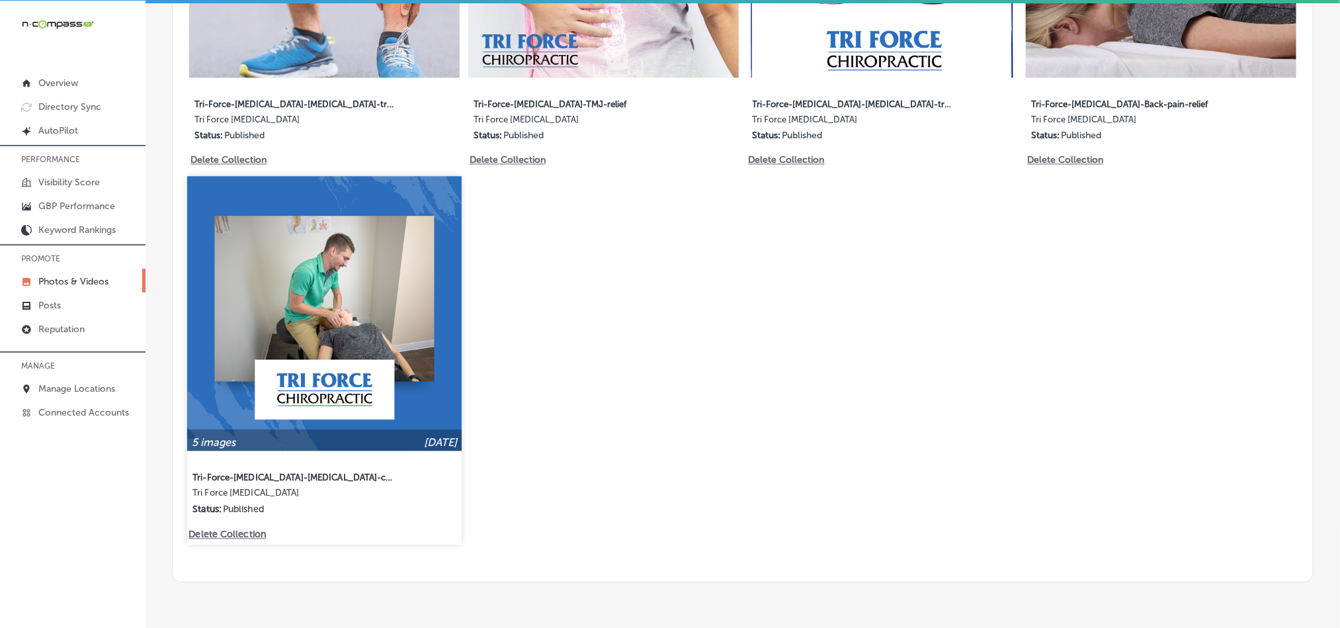
click at [263, 308] on img at bounding box center [324, 314] width 275 height 275
